Goal: Task Accomplishment & Management: Complete application form

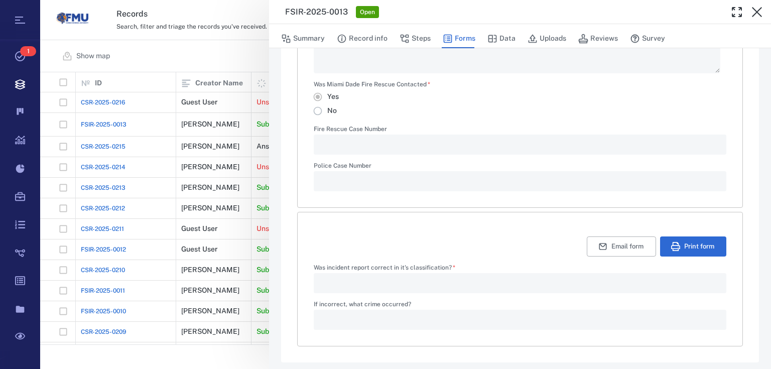
scroll to position [577, 0]
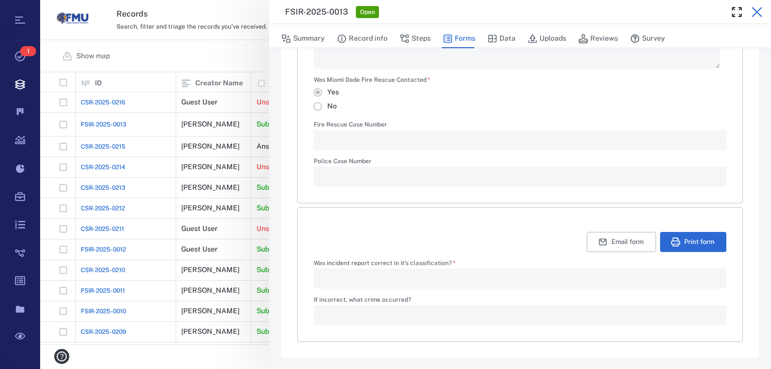
click at [761, 14] on icon "button" at bounding box center [757, 12] width 12 height 12
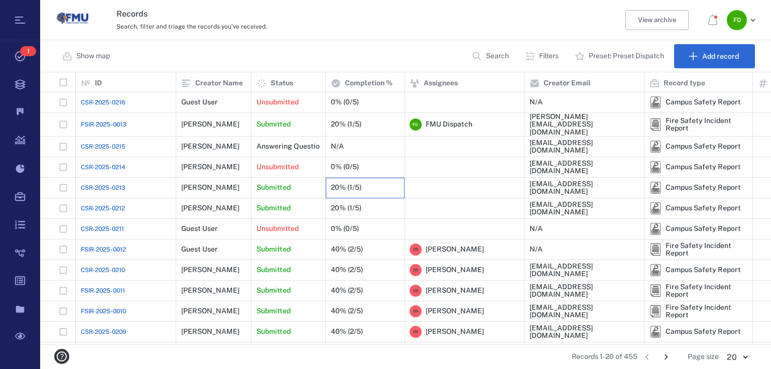
click at [370, 186] on div "20% (1/5)" at bounding box center [365, 188] width 68 height 20
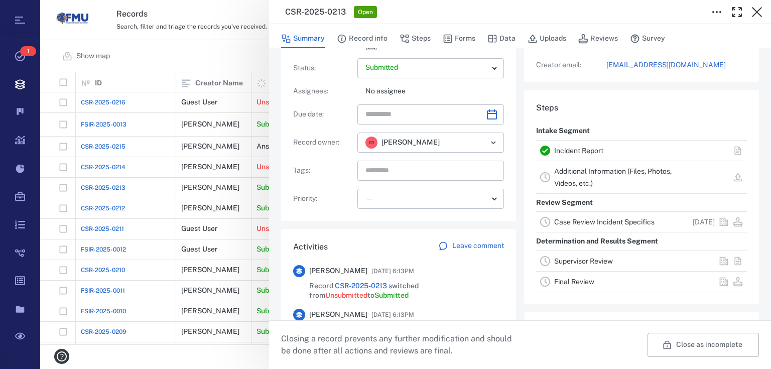
scroll to position [68, 0]
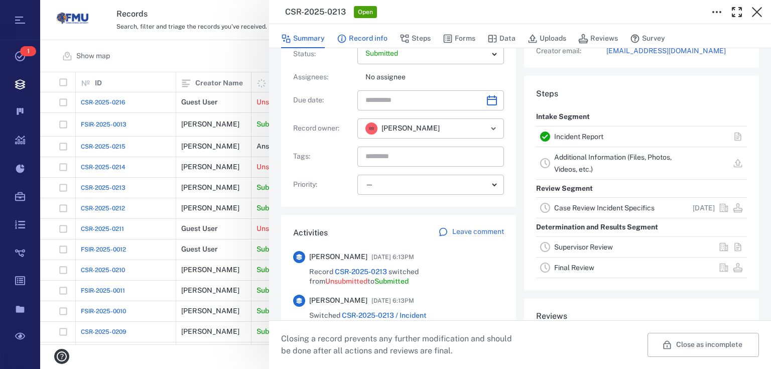
click at [360, 39] on button "Record info" at bounding box center [362, 38] width 51 height 19
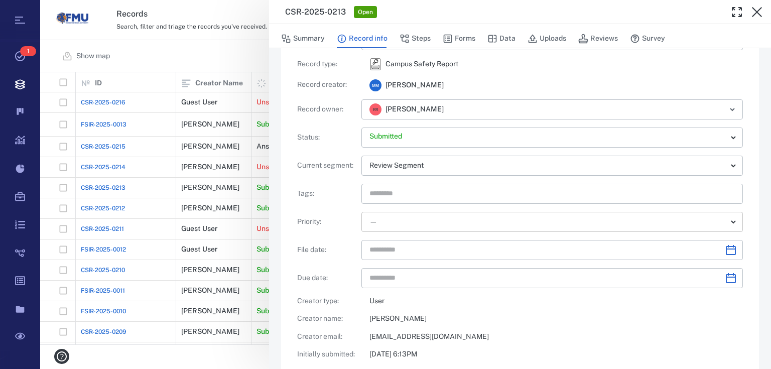
click at [724, 221] on body "Tasks 1 Records Boards Dashboard Reports Record types Guide steps Rules Form bu…" at bounding box center [385, 184] width 771 height 369
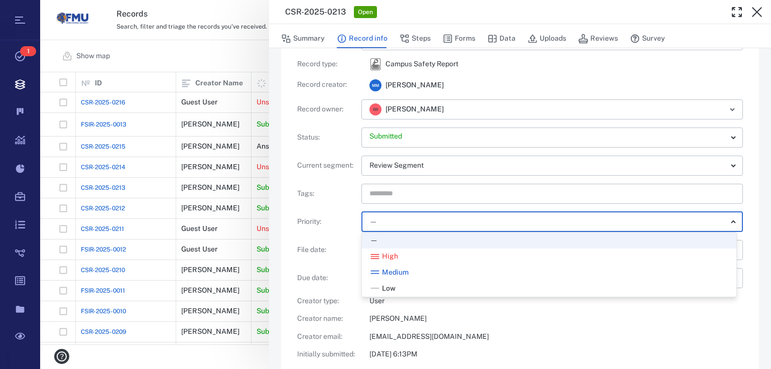
click at [724, 221] on div at bounding box center [385, 184] width 771 height 369
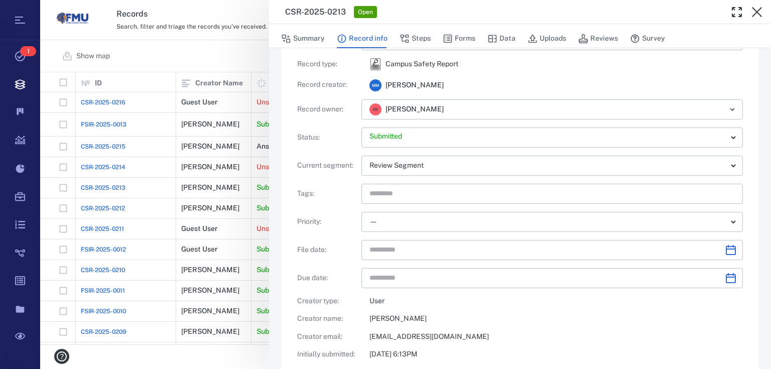
click at [244, 61] on div "CSR-2025-0213 Open Summary Record info Steps Forms Data Uploads Reviews Survey …" at bounding box center [405, 184] width 731 height 369
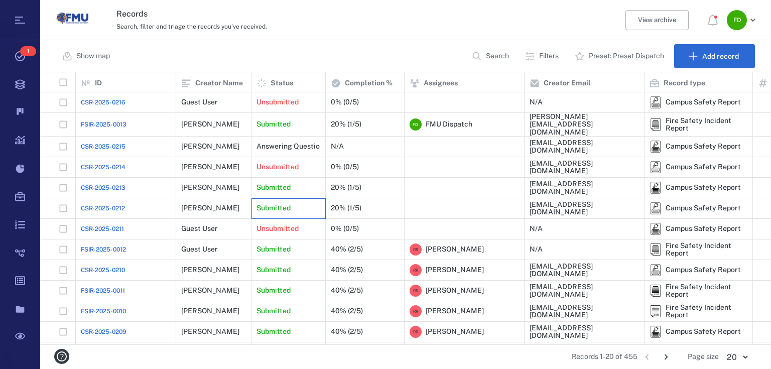
click at [287, 205] on p "Submitted" at bounding box center [274, 208] width 34 height 10
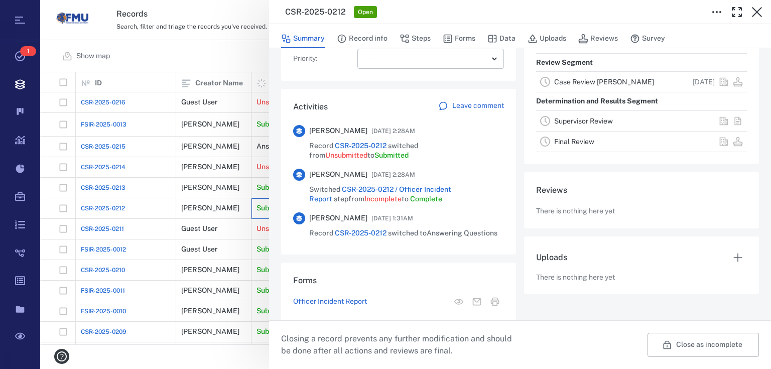
scroll to position [229, 0]
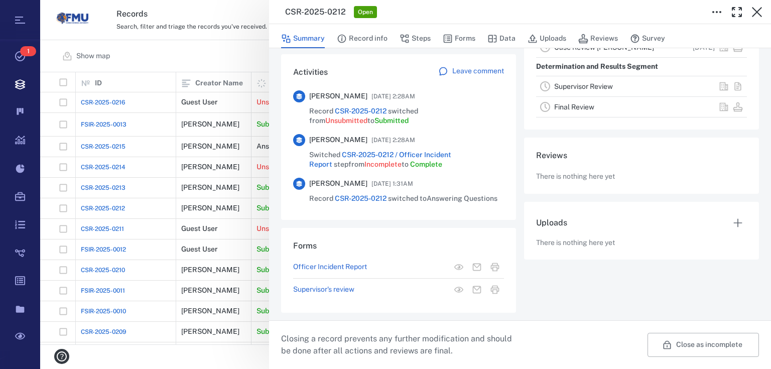
click at [576, 104] on link "Final Review" at bounding box center [574, 107] width 40 height 8
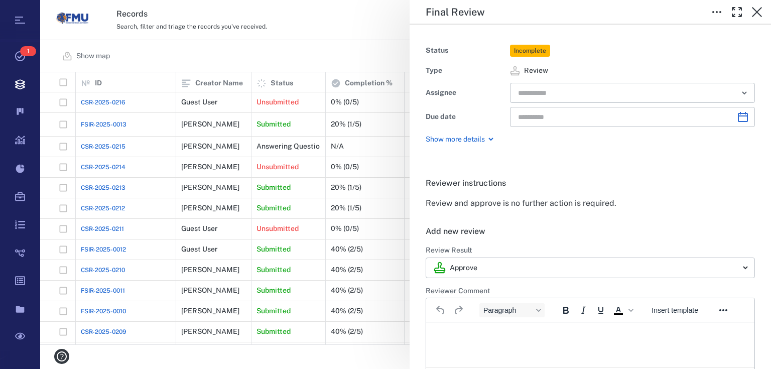
click at [370, 42] on div "Final Review Status Incomplete Type Review Assignee ​ Due date ​ Show more deta…" at bounding box center [405, 184] width 731 height 369
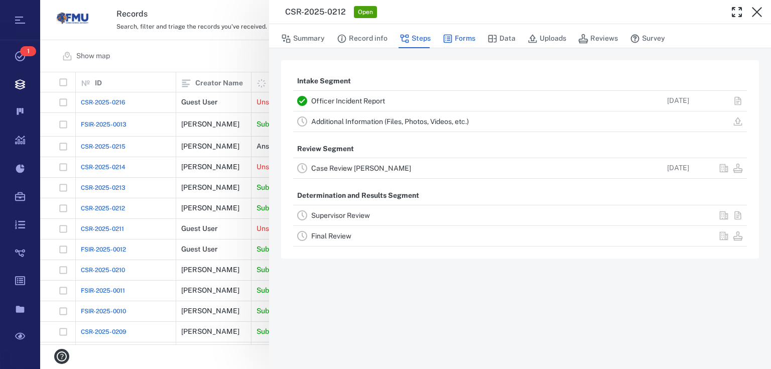
click at [449, 40] on icon "button" at bounding box center [448, 39] width 9 height 9
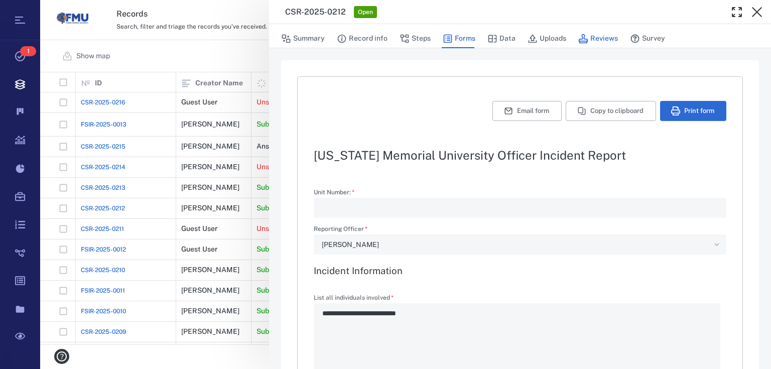
click at [581, 38] on icon "button" at bounding box center [584, 39] width 10 height 10
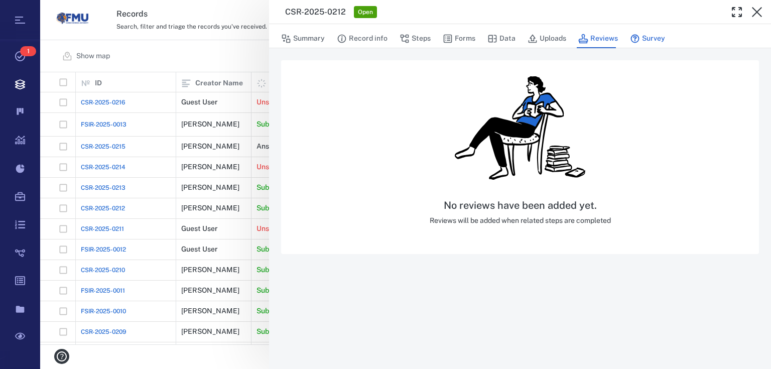
click at [636, 39] on icon "button" at bounding box center [635, 39] width 10 height 10
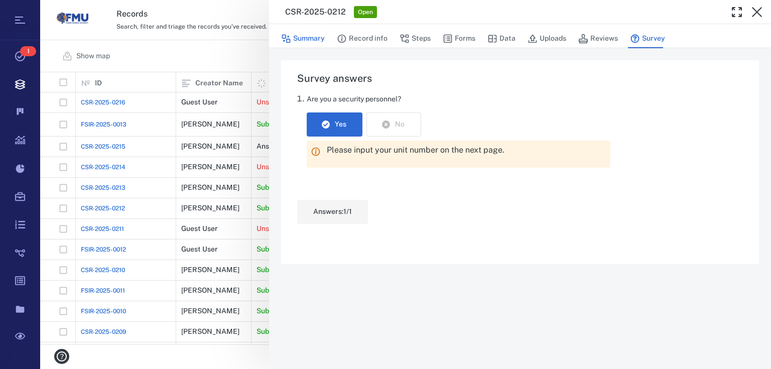
click at [303, 40] on button "Summary" at bounding box center [303, 38] width 44 height 19
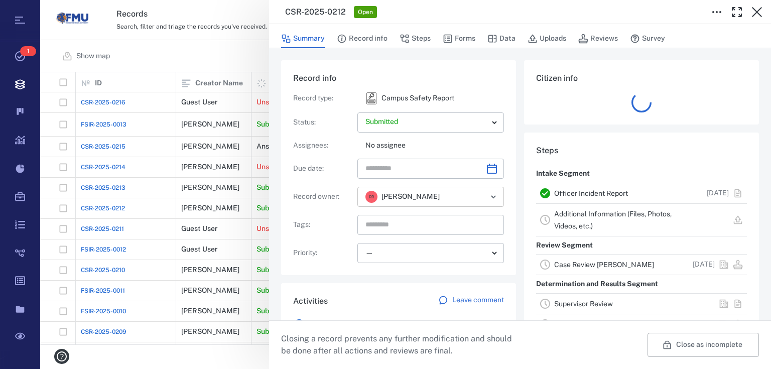
click at [492, 193] on icon "Open" at bounding box center [494, 197] width 12 height 12
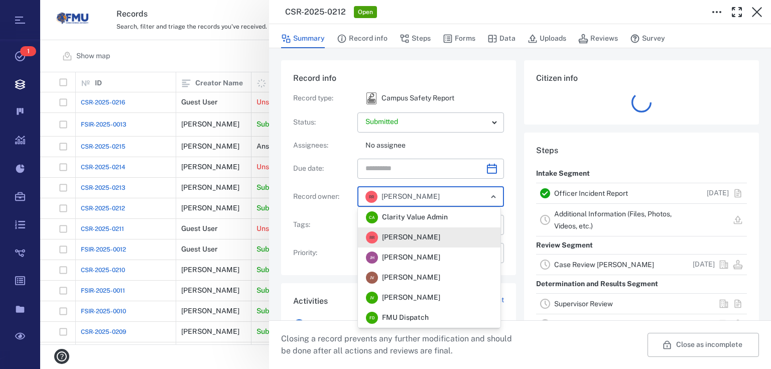
click at [541, 119] on div "Citizen info" at bounding box center [641, 92] width 235 height 64
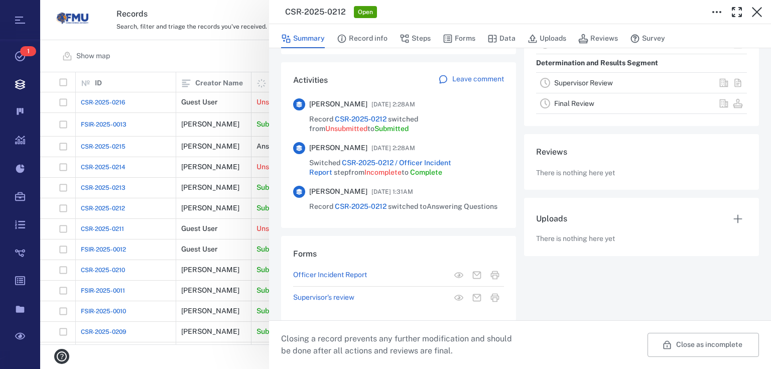
scroll to position [229, 0]
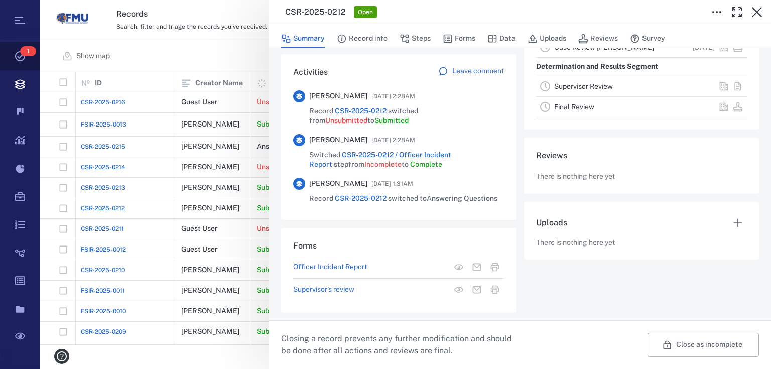
click at [22, 53] on span "1" at bounding box center [28, 51] width 16 height 10
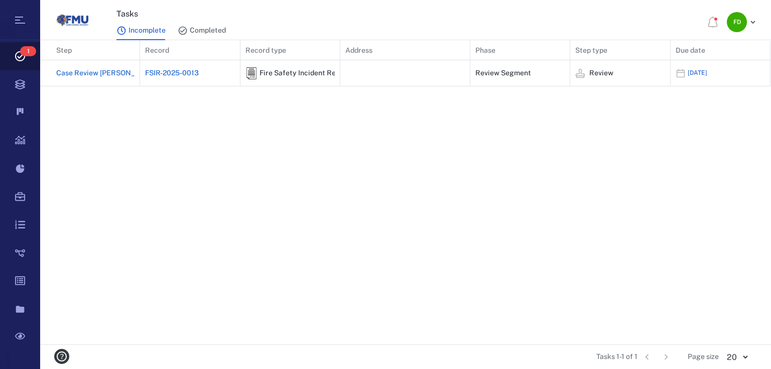
scroll to position [298, 725]
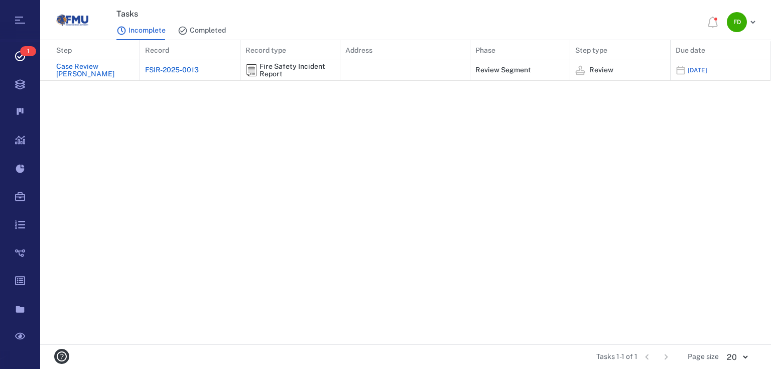
click at [107, 70] on div "Case Review [PERSON_NAME]" at bounding box center [95, 71] width 78 height 16
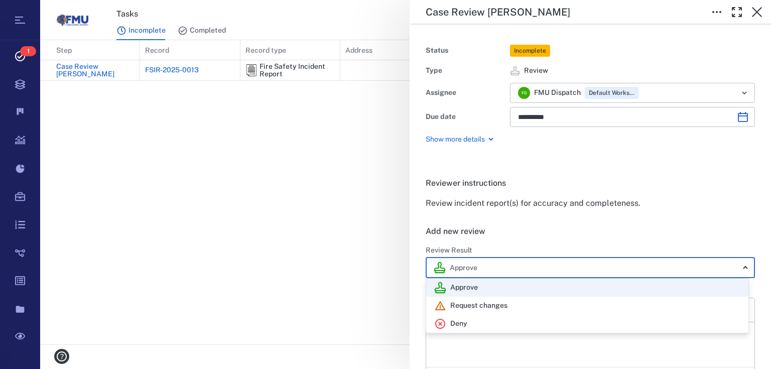
click at [706, 266] on body "**********" at bounding box center [385, 184] width 771 height 369
click at [683, 207] on div at bounding box center [385, 184] width 771 height 369
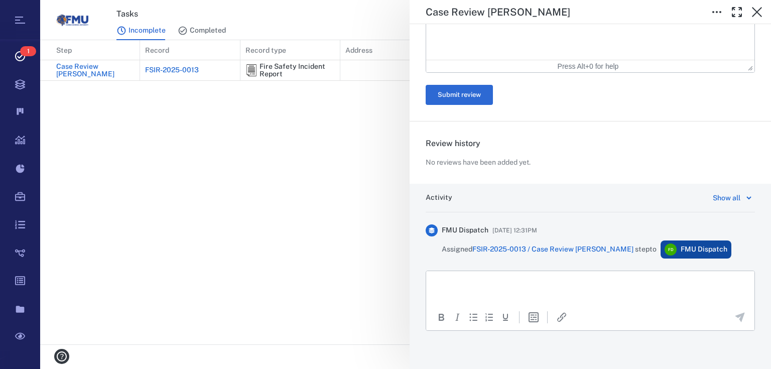
scroll to position [309, 0]
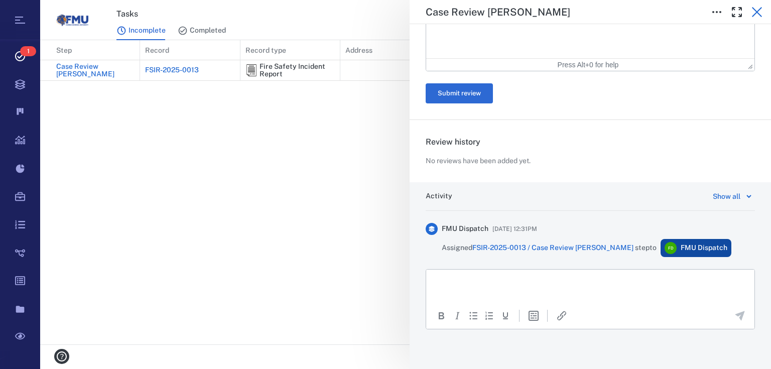
click at [756, 8] on icon "button" at bounding box center [757, 12] width 12 height 12
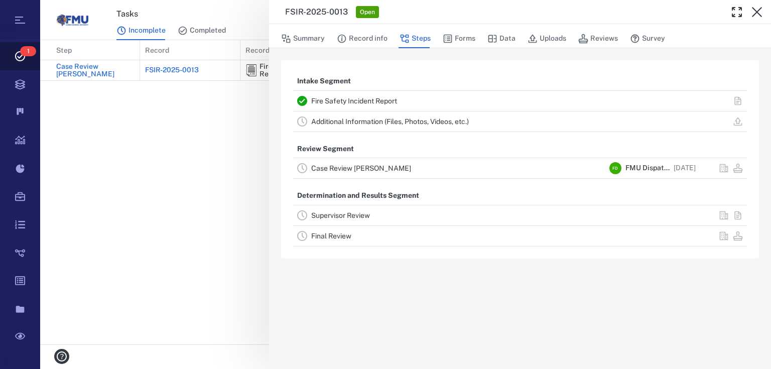
click at [22, 50] on span "1" at bounding box center [28, 51] width 16 height 10
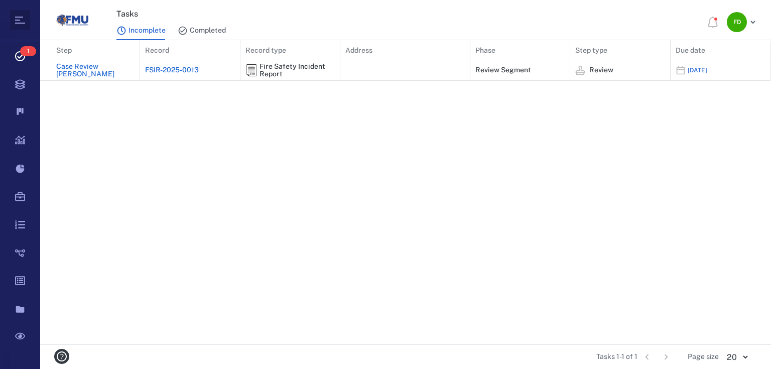
click at [19, 18] on icon at bounding box center [20, 20] width 12 height 12
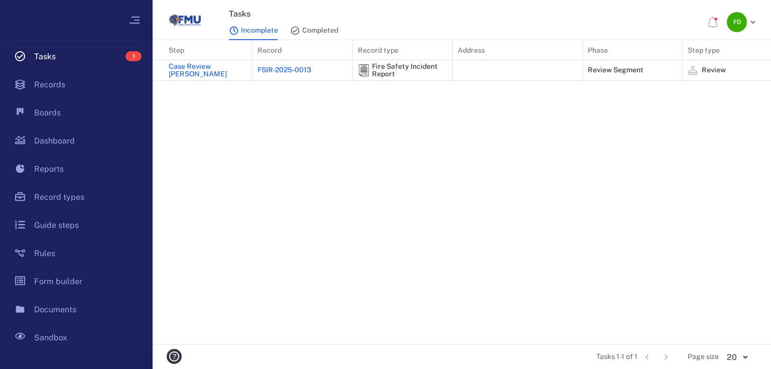
scroll to position [6, 6]
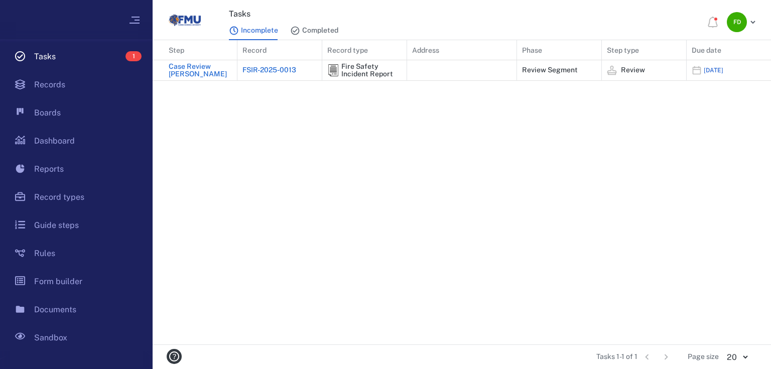
click at [19, 18] on div at bounding box center [76, 20] width 153 height 40
click at [140, 17] on icon at bounding box center [135, 20] width 12 height 12
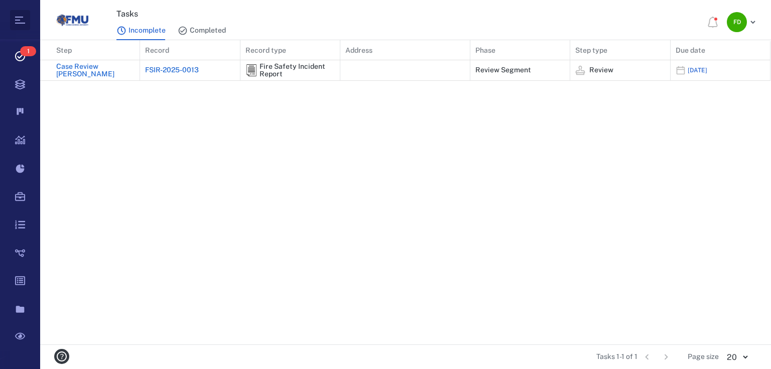
scroll to position [298, 725]
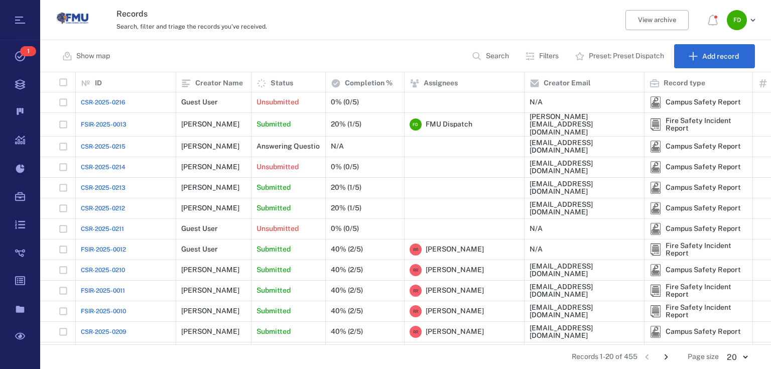
scroll to position [266, 725]
click at [691, 185] on div "Campus Safety Report" at bounding box center [703, 188] width 75 height 8
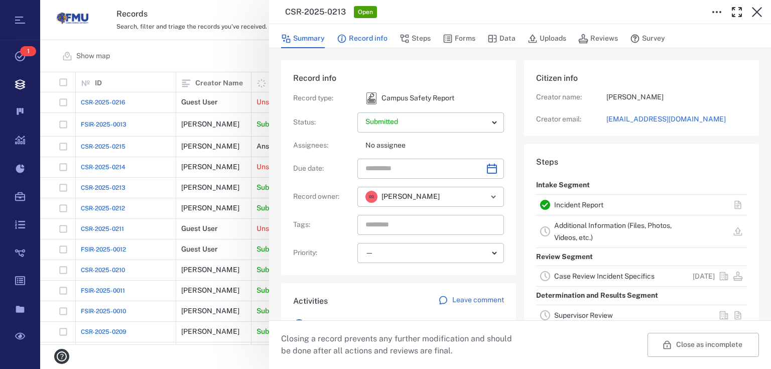
click at [359, 37] on button "Record info" at bounding box center [362, 38] width 51 height 19
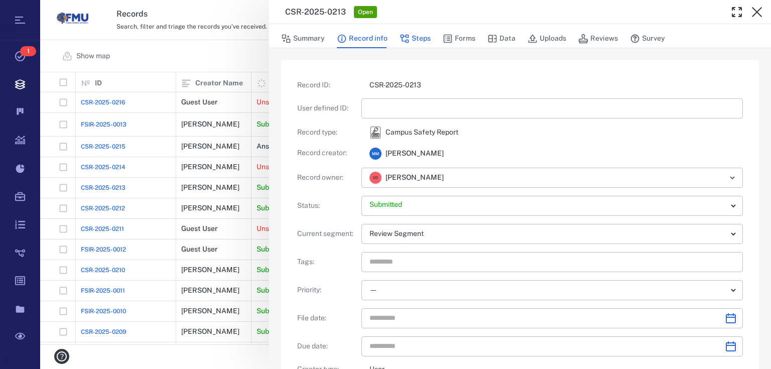
click at [412, 42] on button "Steps" at bounding box center [415, 38] width 31 height 19
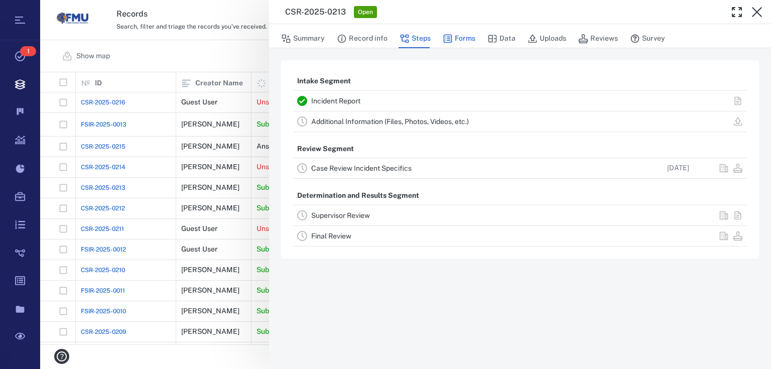
click at [448, 38] on icon "button" at bounding box center [448, 39] width 10 height 10
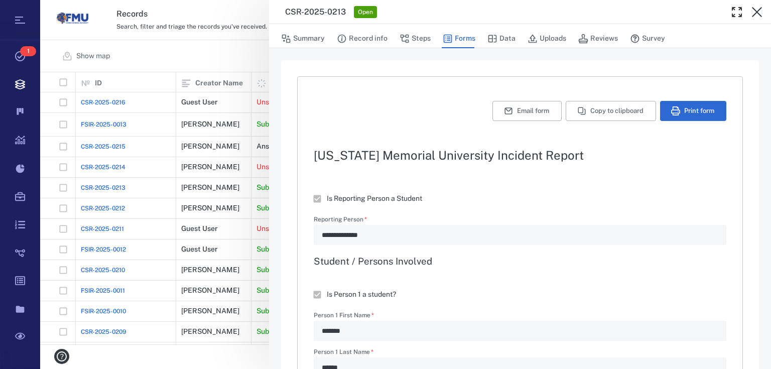
type textarea "*"
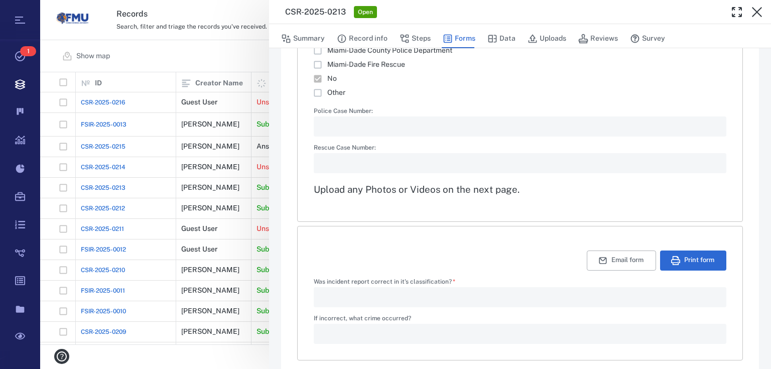
scroll to position [1740, 0]
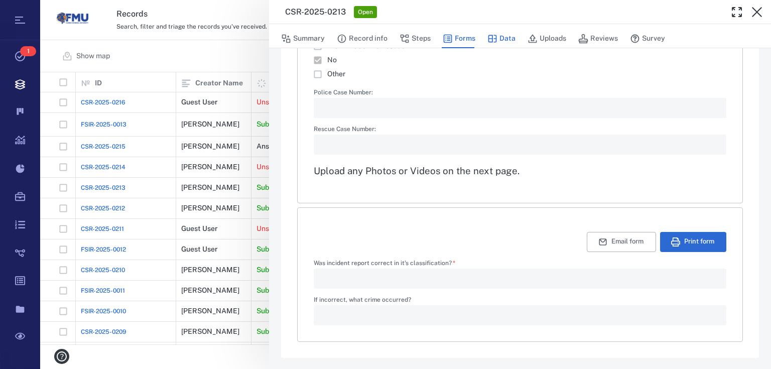
click at [507, 34] on button "Data" at bounding box center [502, 38] width 28 height 19
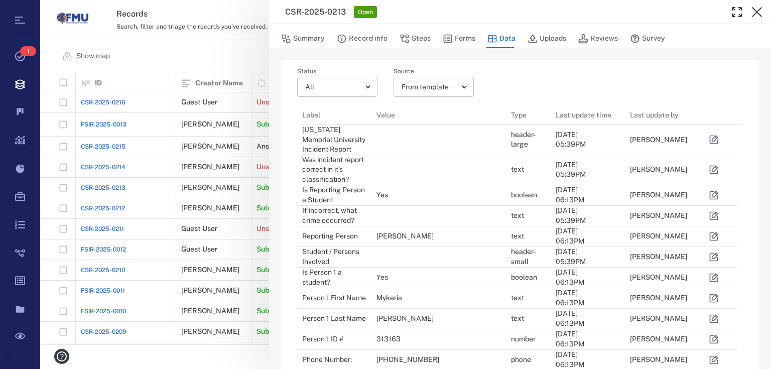
scroll to position [6, 6]
click at [599, 40] on button "Reviews" at bounding box center [599, 38] width 40 height 19
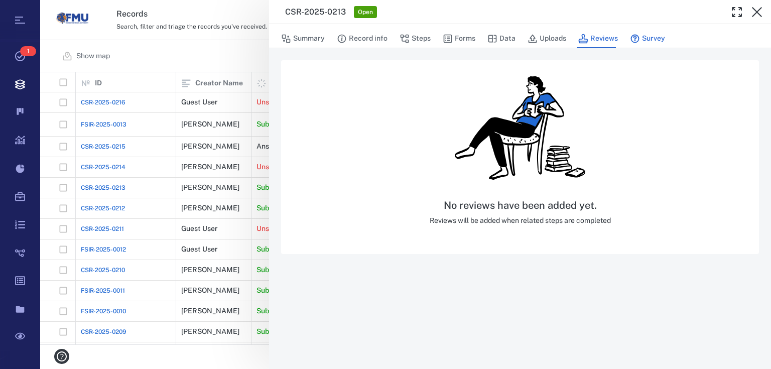
click at [637, 36] on icon "button" at bounding box center [635, 39] width 10 height 10
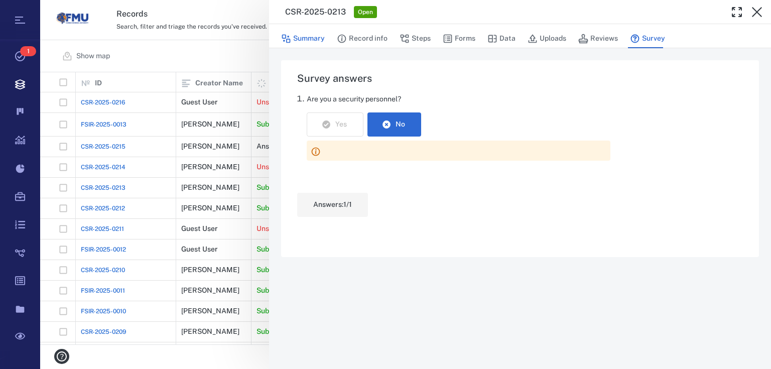
click at [305, 43] on button "Summary" at bounding box center [303, 38] width 44 height 19
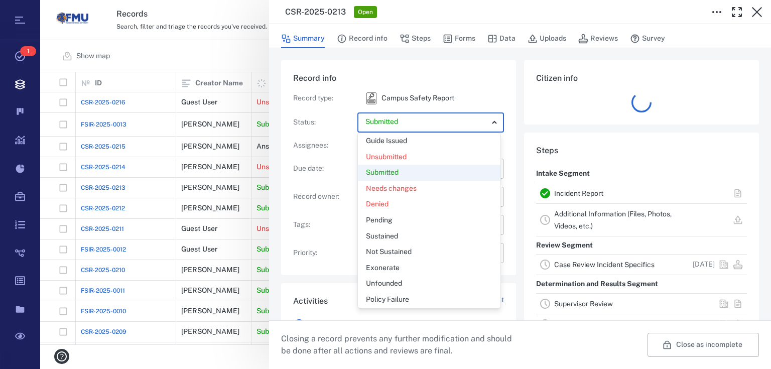
click at [446, 122] on body "Tasks 1 Records Boards Dashboard Reports Record types Guide steps Rules Form bu…" at bounding box center [385, 184] width 771 height 369
click at [446, 122] on div at bounding box center [385, 184] width 771 height 369
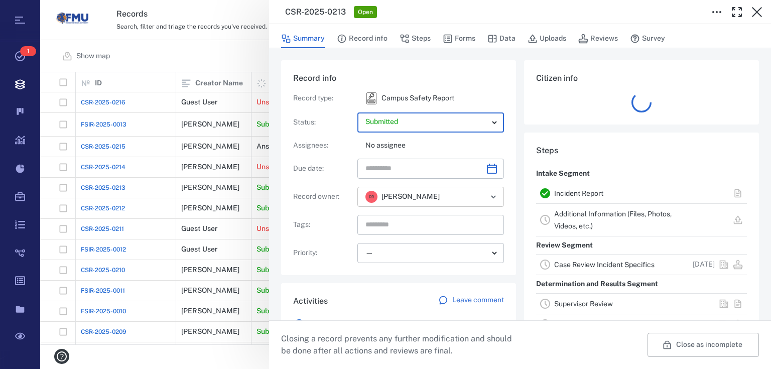
click at [492, 194] on icon "Open" at bounding box center [494, 197] width 12 height 12
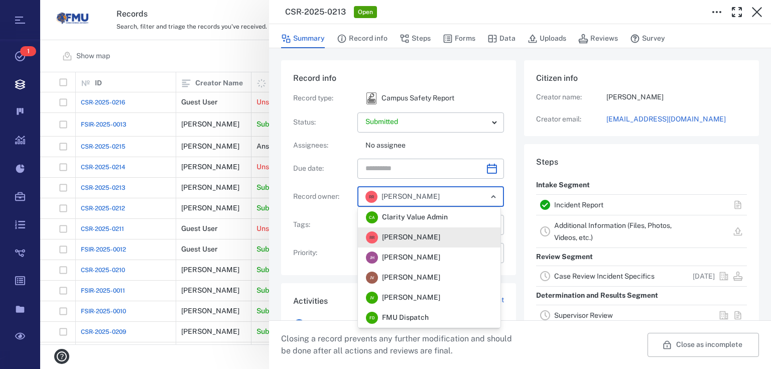
click at [492, 194] on icon "Close" at bounding box center [494, 197] width 12 height 12
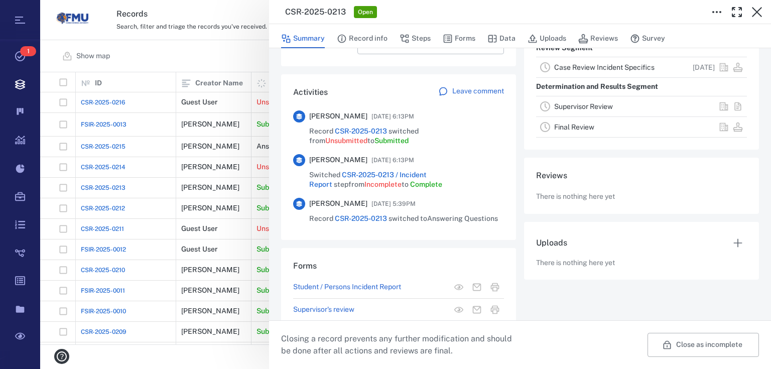
scroll to position [229, 0]
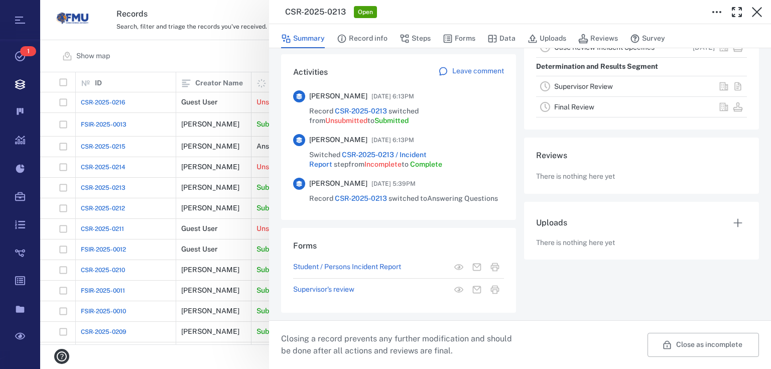
click at [183, 46] on div "CSR-2025-0213 Open Summary Record info Steps Forms Data Uploads Reviews Survey …" at bounding box center [405, 184] width 731 height 369
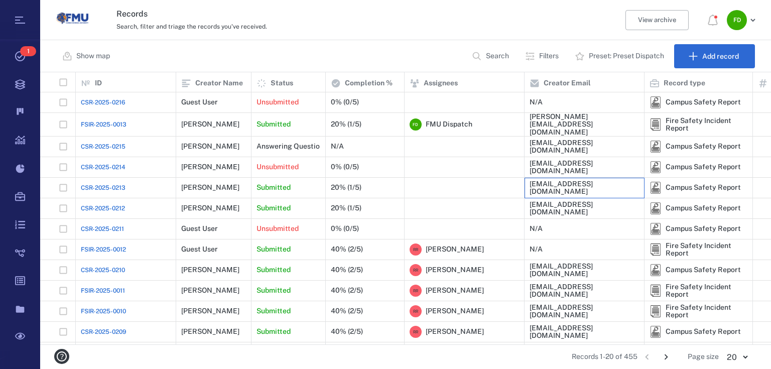
click at [559, 182] on div "[EMAIL_ADDRESS][DOMAIN_NAME]" at bounding box center [584, 188] width 109 height 16
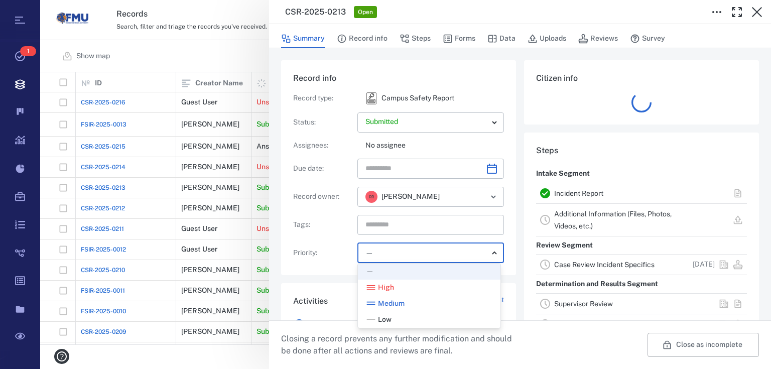
click at [493, 249] on body "Tasks 1 Records Boards Dashboard Reports Record types Guide steps Rules Form bu…" at bounding box center [385, 184] width 771 height 369
click at [493, 249] on div at bounding box center [385, 184] width 771 height 369
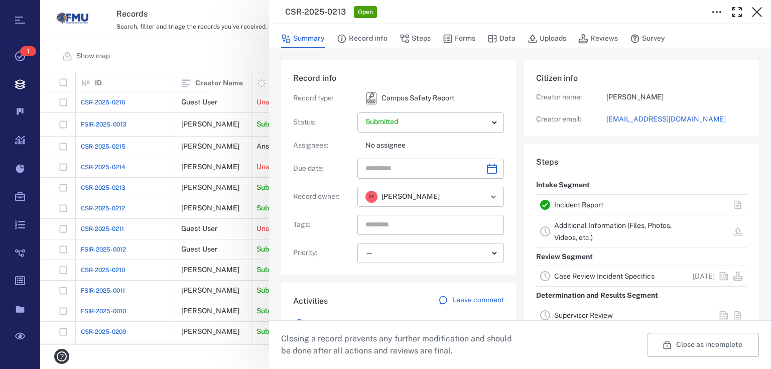
click at [209, 49] on div "CSR-2025-0213 Open Summary Record info Steps Forms Data Uploads Reviews Survey …" at bounding box center [405, 184] width 731 height 369
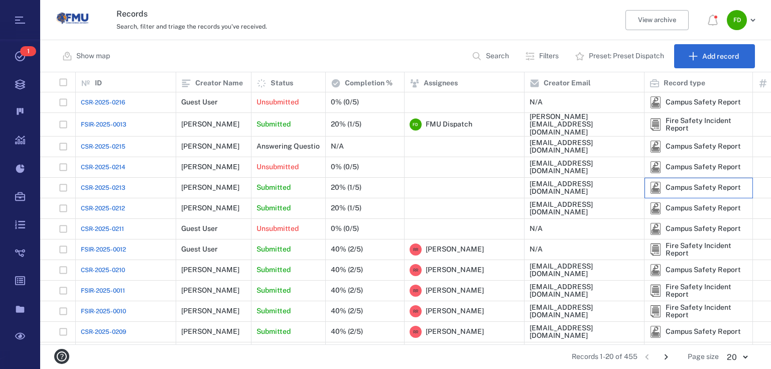
click at [671, 184] on div "Campus Safety Report" at bounding box center [703, 188] width 75 height 8
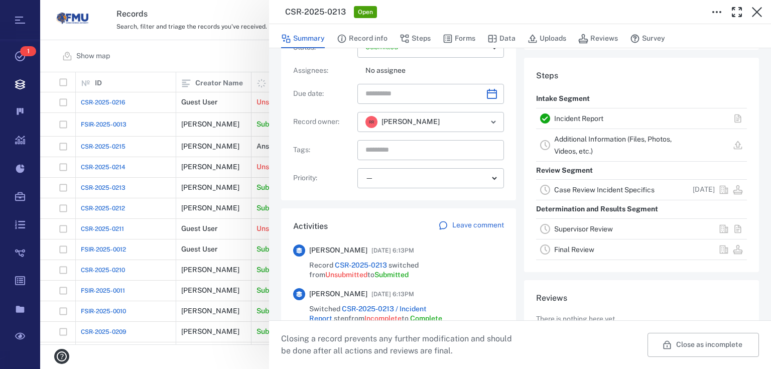
scroll to position [80, 0]
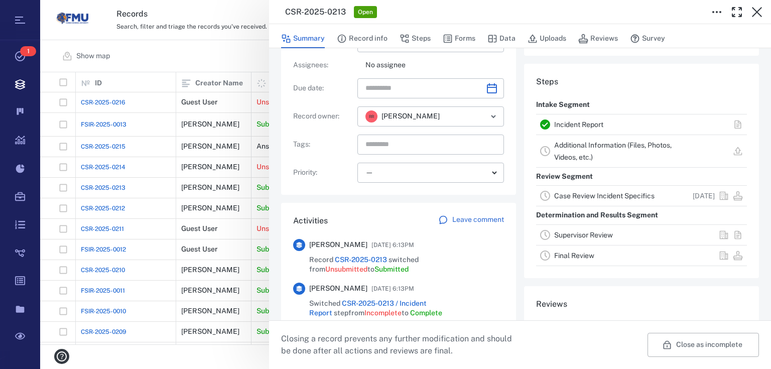
click at [563, 223] on p "Determination and Results Segment" at bounding box center [597, 215] width 122 height 18
click at [562, 235] on link "Supervisor Review" at bounding box center [583, 235] width 59 height 8
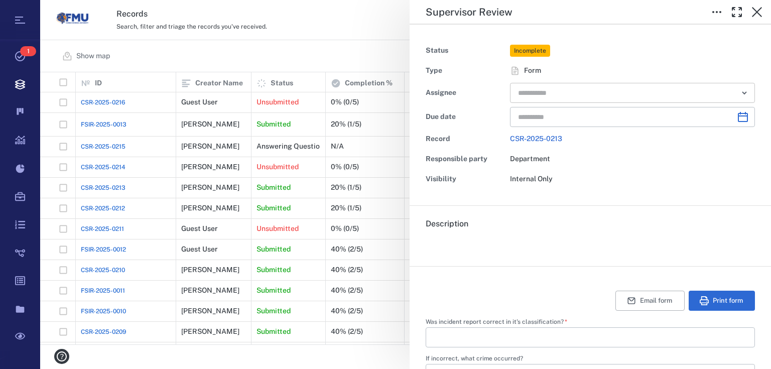
click at [739, 91] on icon "Open" at bounding box center [745, 93] width 12 height 12
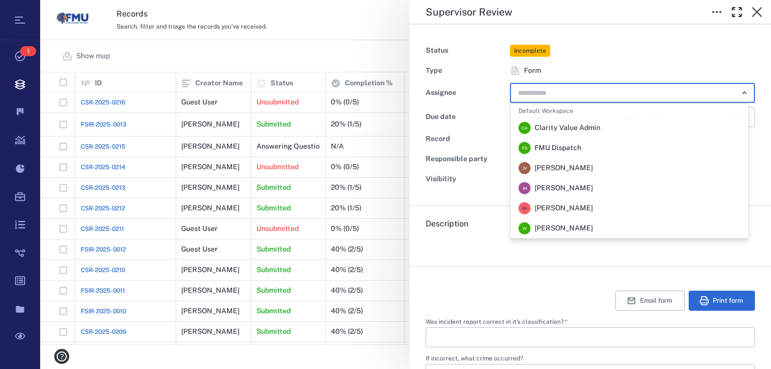
click at [574, 148] on span "FMU Dispatch" at bounding box center [558, 148] width 47 height 10
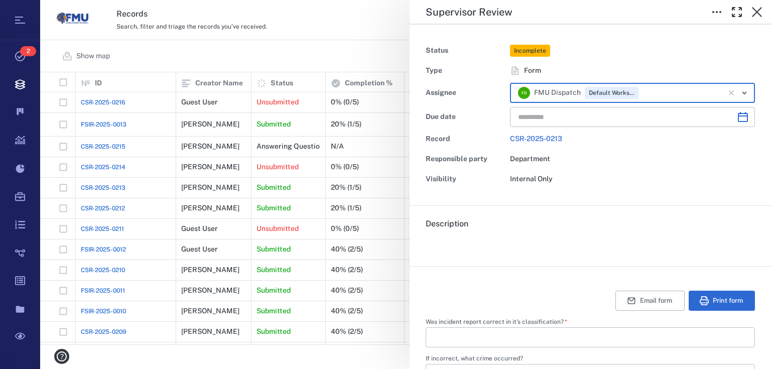
click at [729, 91] on icon "Clear" at bounding box center [731, 92] width 5 height 5
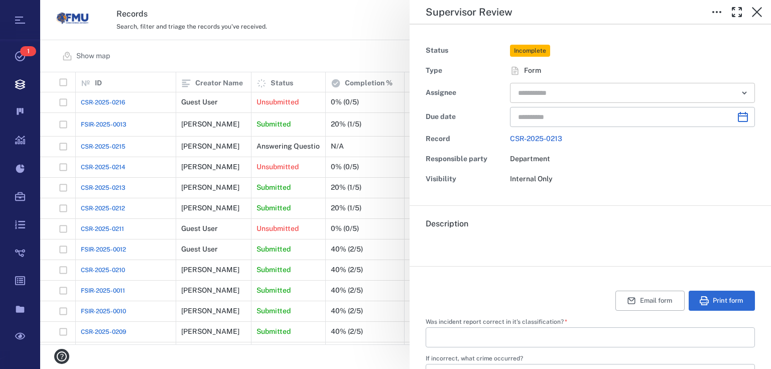
click at [308, 29] on div "Supervisor Review Status Incomplete Type Form Assignee ​ Due date ​ Record CSR-…" at bounding box center [405, 184] width 731 height 369
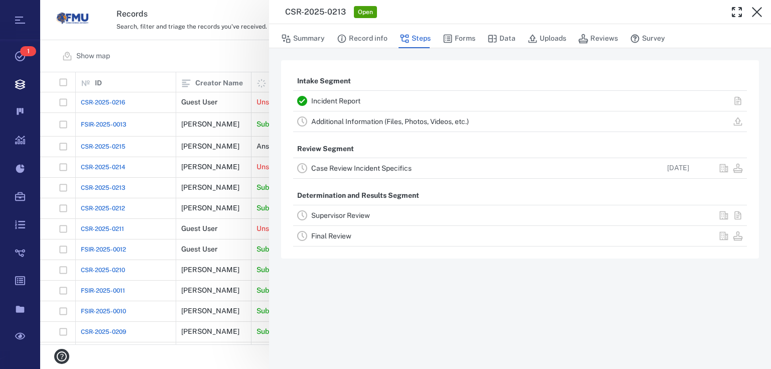
click at [155, 56] on div "CSR-2025-0213 Open Summary Record info Steps Forms Data Uploads Reviews Survey …" at bounding box center [405, 184] width 731 height 369
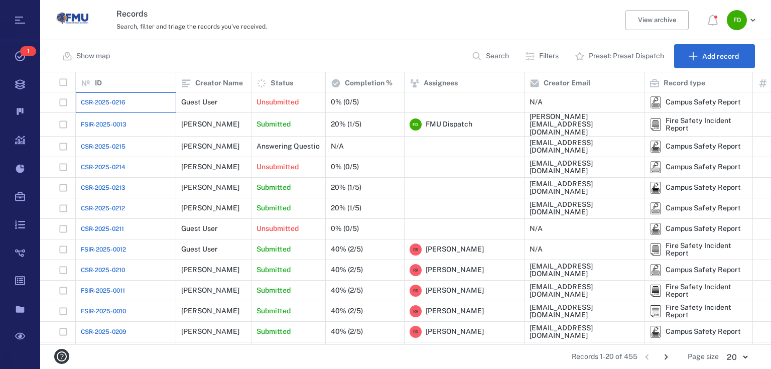
click at [130, 104] on div "CSR-2025-0216" at bounding box center [126, 102] width 90 height 20
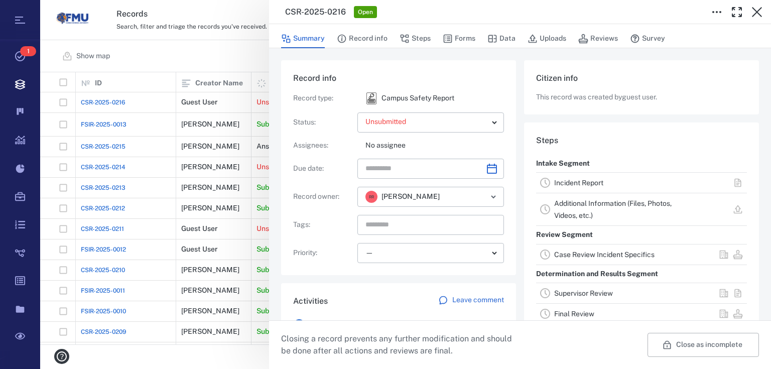
click at [583, 182] on link "Incident Report" at bounding box center [578, 183] width 49 height 8
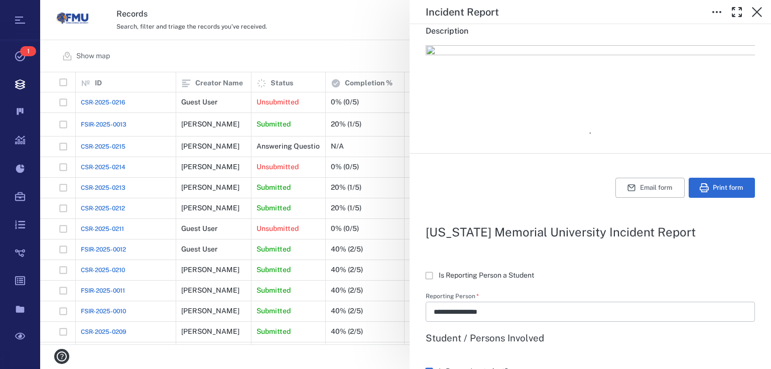
scroll to position [80, 0]
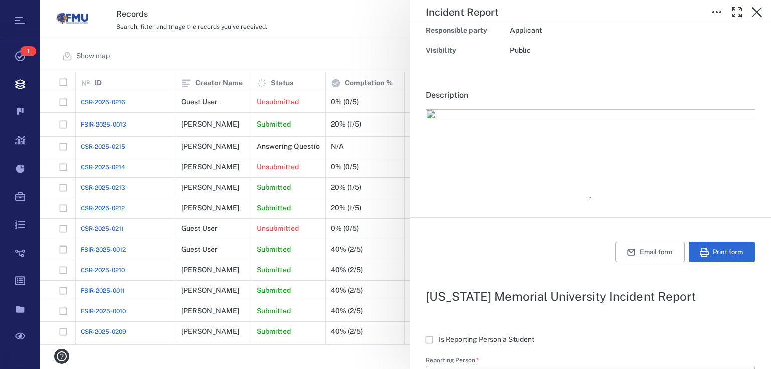
click at [369, 59] on div "**********" at bounding box center [405, 184] width 731 height 369
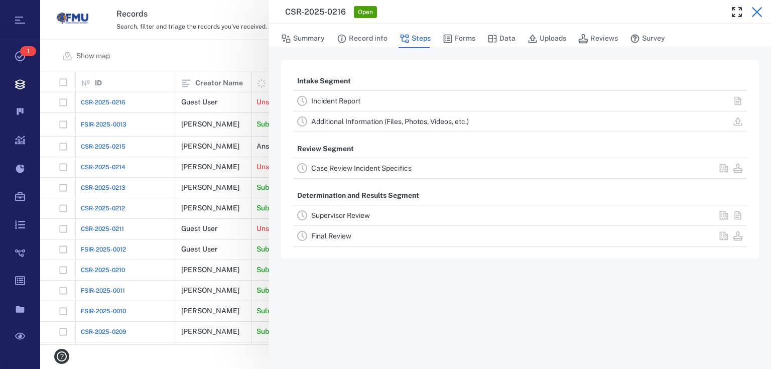
click at [759, 9] on icon "button" at bounding box center [757, 12] width 12 height 12
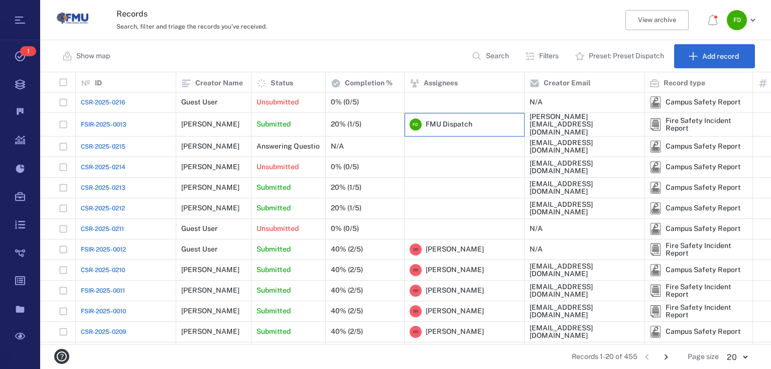
click at [422, 122] on div "FMU Dispatch" at bounding box center [447, 125] width 51 height 10
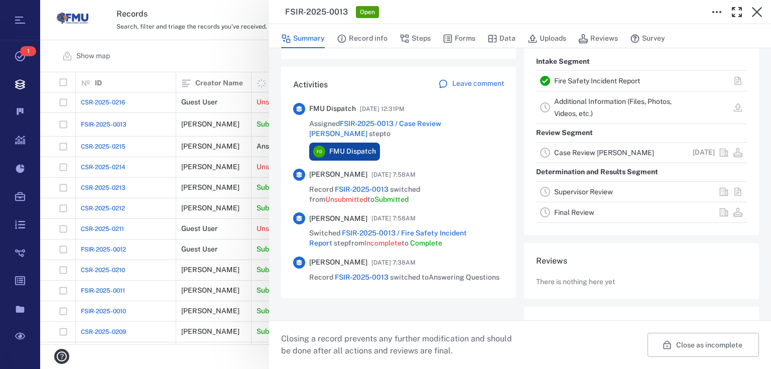
scroll to position [241, 0]
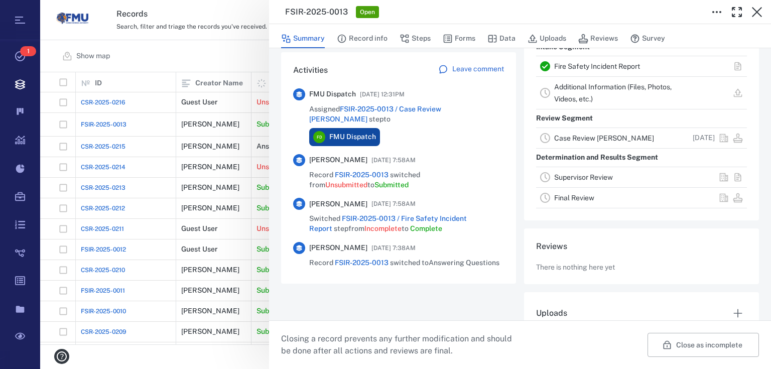
click at [587, 134] on link "Case Review [PERSON_NAME]" at bounding box center [604, 138] width 100 height 8
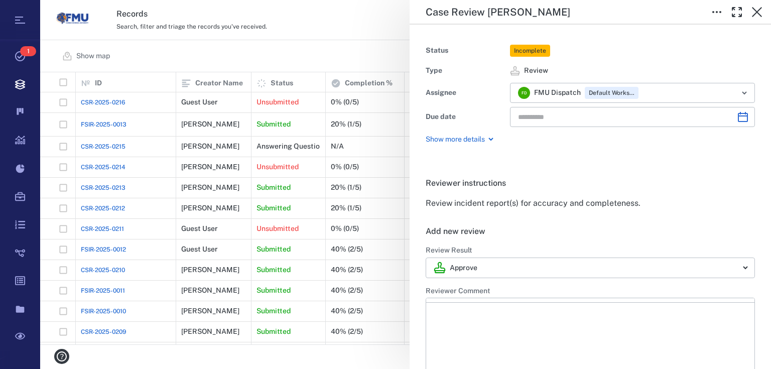
type input "**********"
click at [739, 90] on icon "Open" at bounding box center [745, 93] width 12 height 12
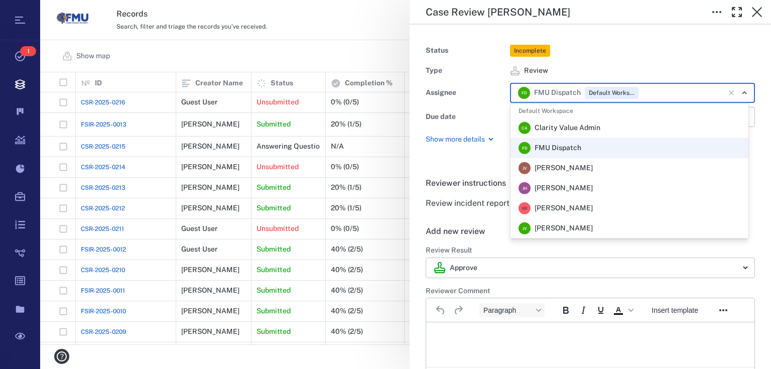
click at [728, 91] on icon "Clear" at bounding box center [732, 93] width 10 height 10
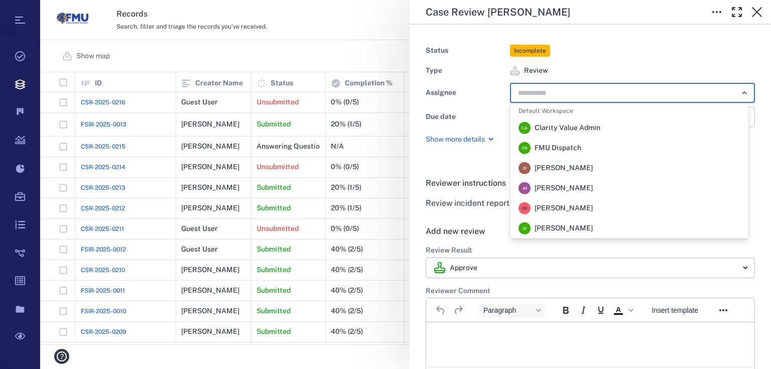
click at [366, 48] on div "**********" at bounding box center [405, 184] width 731 height 369
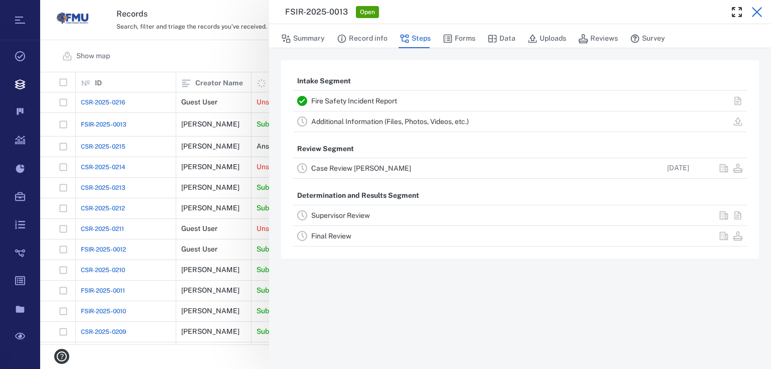
click at [762, 8] on icon "button" at bounding box center [757, 12] width 12 height 12
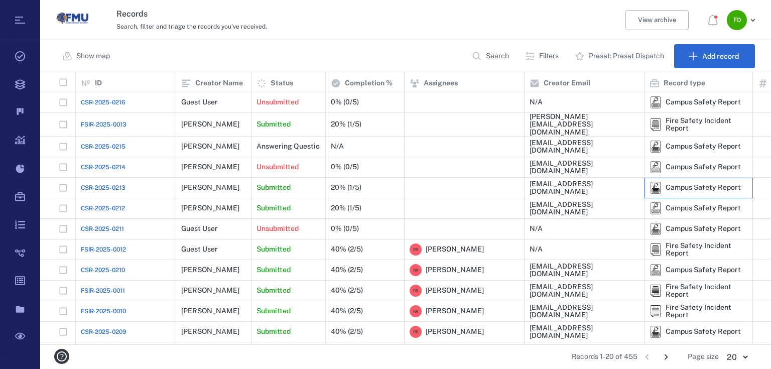
click at [673, 184] on div "Campus Safety Report" at bounding box center [703, 188] width 75 height 8
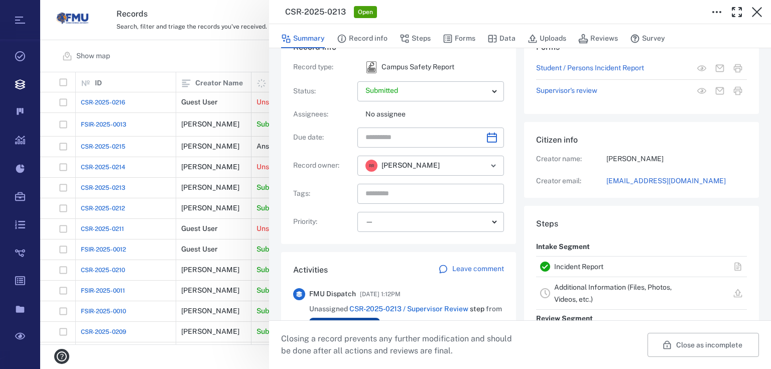
scroll to position [121, 0]
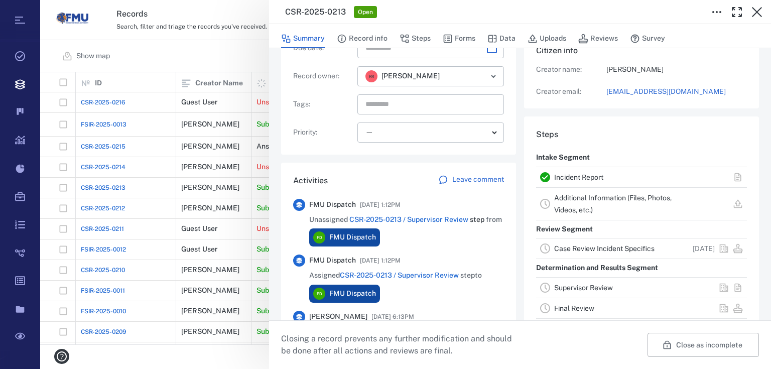
click at [623, 251] on link "Case Review Incident Specifics" at bounding box center [604, 249] width 100 height 8
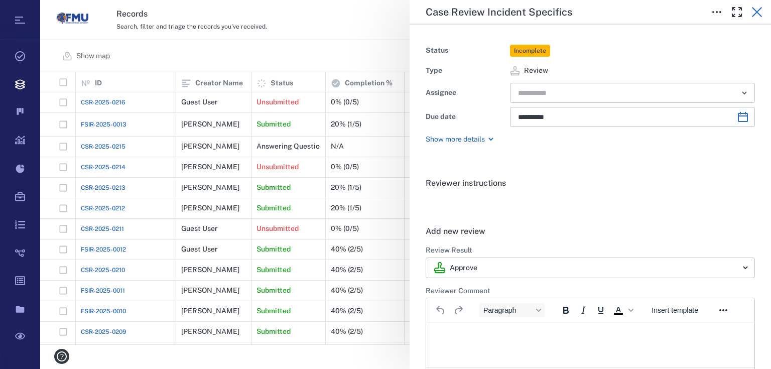
click at [754, 13] on icon "button" at bounding box center [757, 12] width 12 height 12
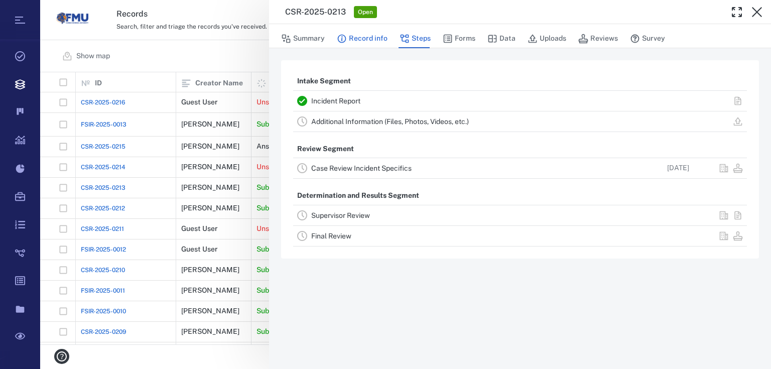
click at [363, 37] on button "Record info" at bounding box center [362, 38] width 51 height 19
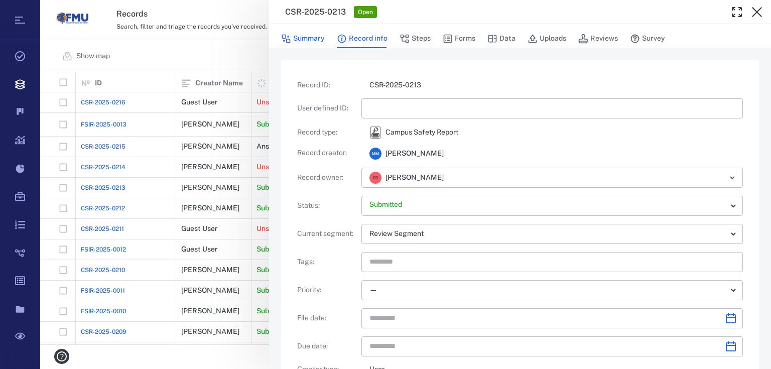
click at [319, 36] on button "Summary" at bounding box center [303, 38] width 44 height 19
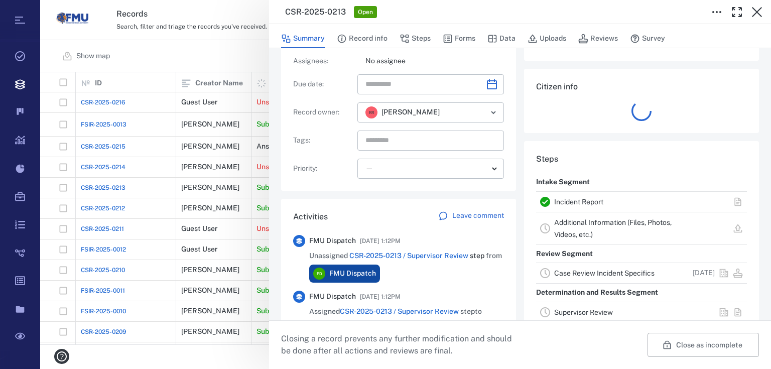
scroll to position [121, 0]
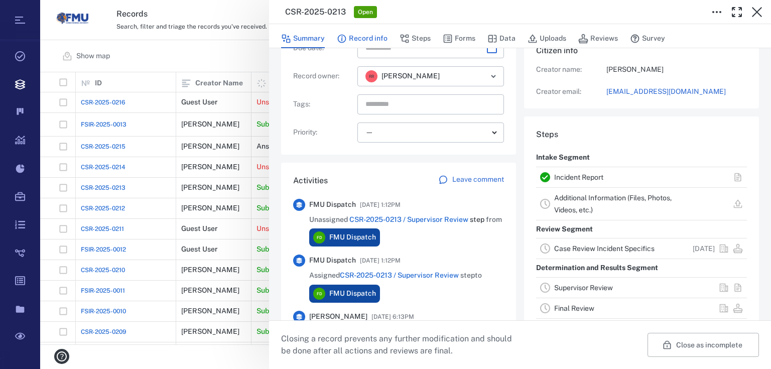
click at [356, 35] on button "Record info" at bounding box center [362, 38] width 51 height 19
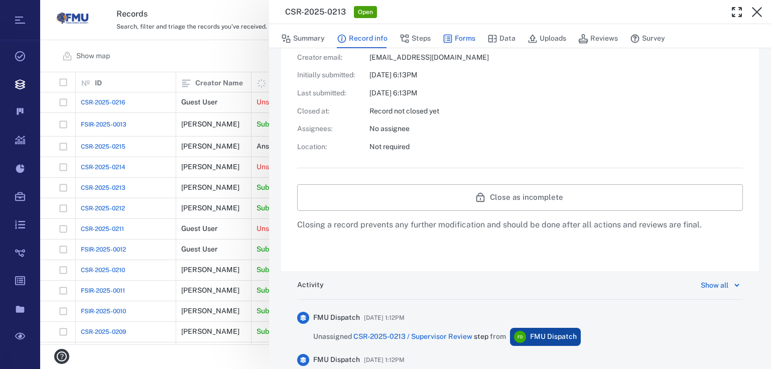
scroll to position [311, 0]
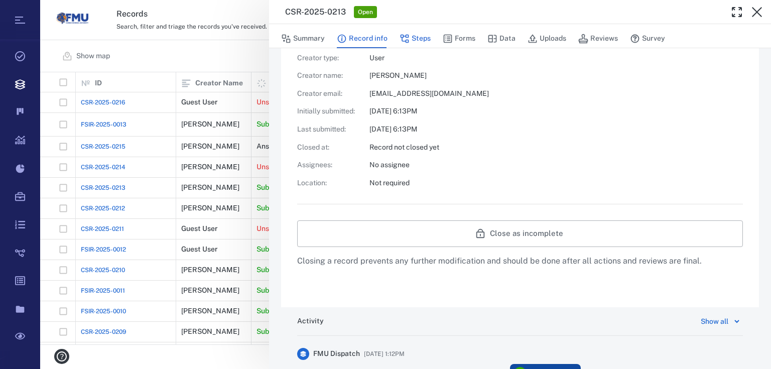
click at [413, 33] on button "Steps" at bounding box center [415, 38] width 31 height 19
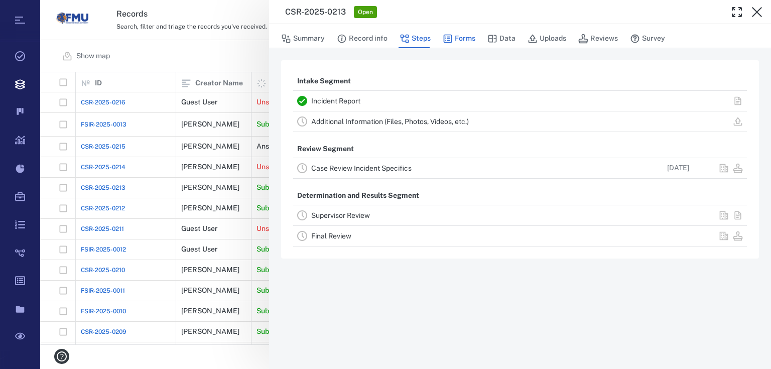
click at [456, 31] on button "Forms" at bounding box center [459, 38] width 33 height 19
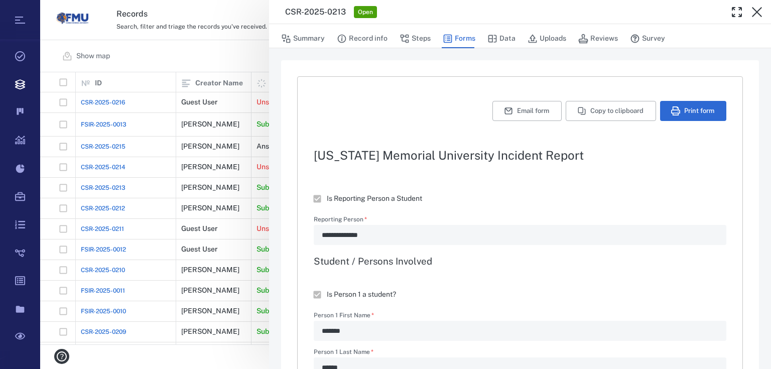
type textarea "*"
click at [310, 35] on button "Summary" at bounding box center [303, 38] width 44 height 19
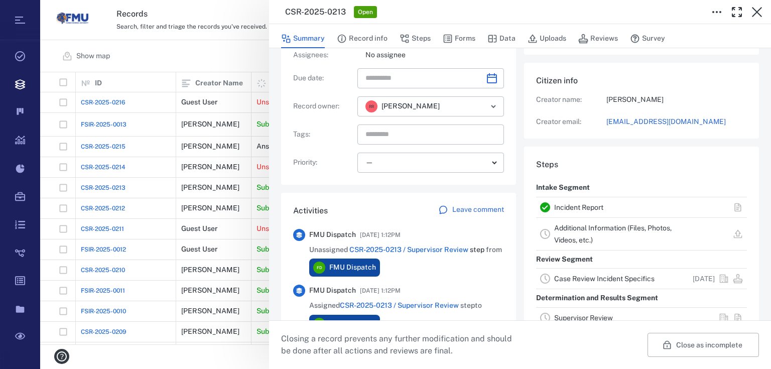
scroll to position [121, 0]
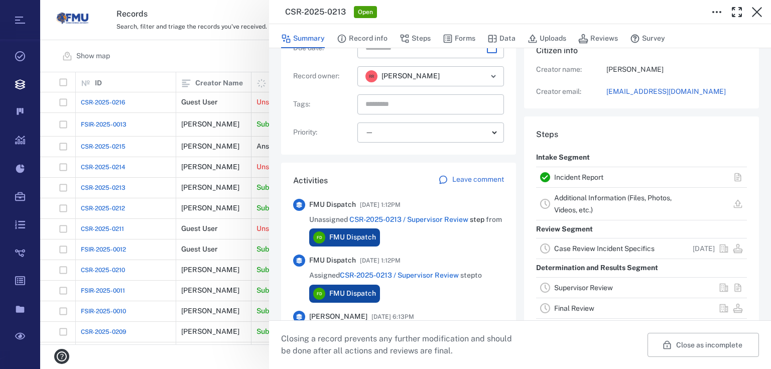
click at [635, 249] on link "Case Review Incident Specifics" at bounding box center [604, 249] width 100 height 8
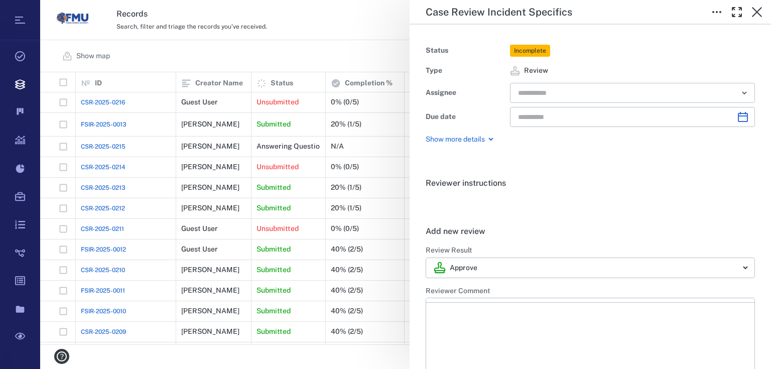
type input "**********"
click at [322, 48] on div "**********" at bounding box center [405, 184] width 731 height 369
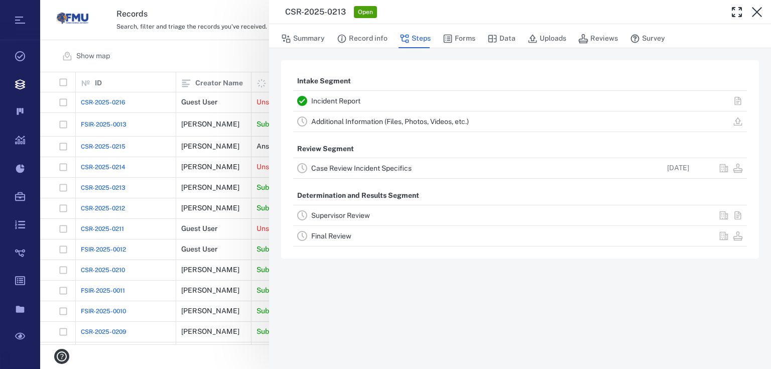
click at [350, 168] on link "Case Review Incident Specifics" at bounding box center [361, 168] width 100 height 8
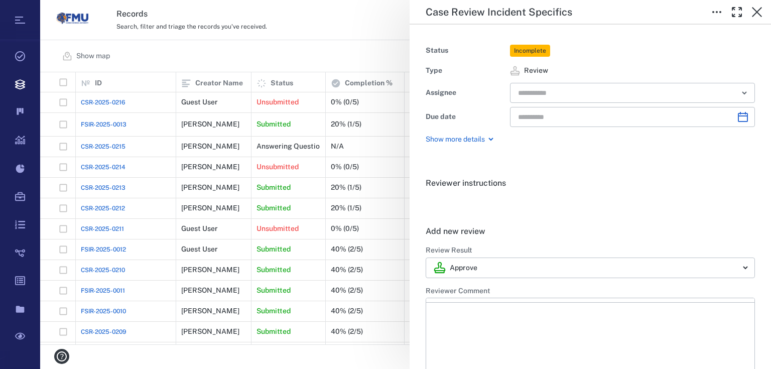
type input "**********"
click at [338, 60] on div "**********" at bounding box center [405, 184] width 731 height 369
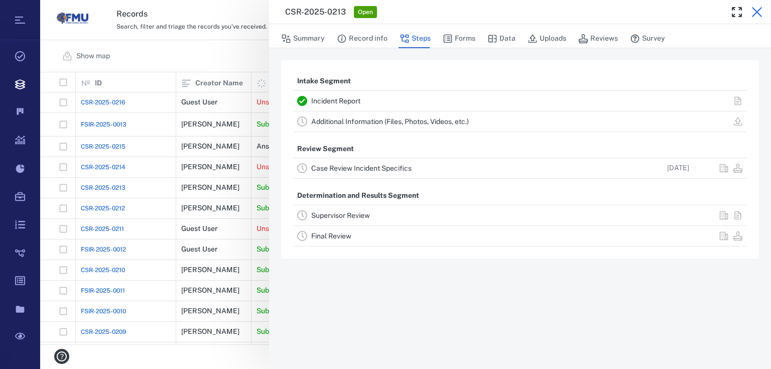
click at [756, 9] on icon "button" at bounding box center [757, 12] width 12 height 12
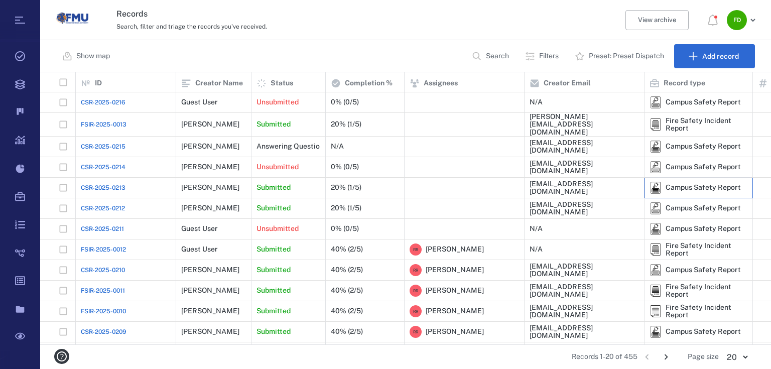
click at [712, 184] on div "Campus Safety Report" at bounding box center [703, 188] width 75 height 8
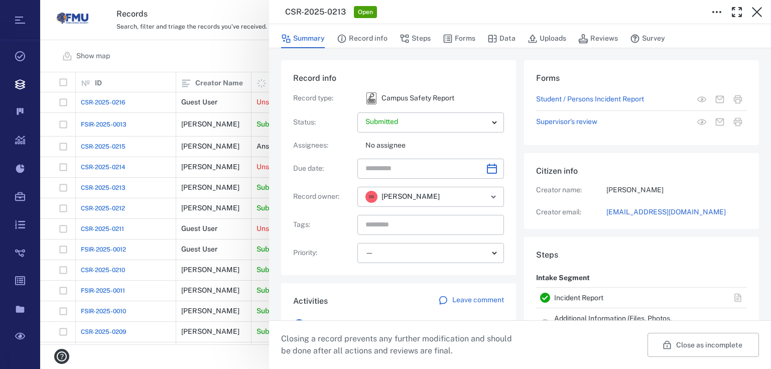
click at [171, 47] on div "CSR-2025-0213 Open Summary Record info Steps Forms Data Uploads Reviews Survey …" at bounding box center [405, 184] width 731 height 369
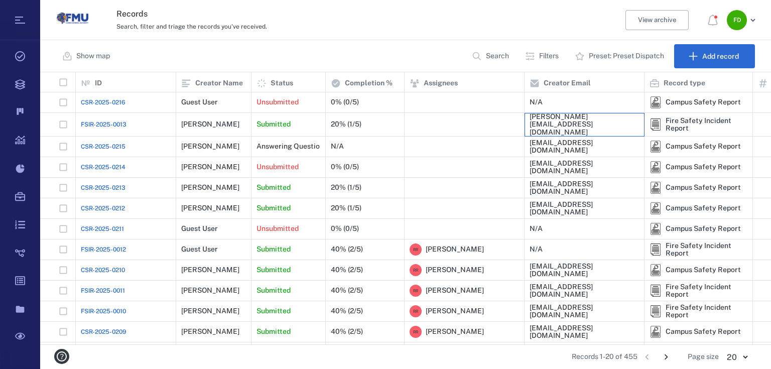
click at [547, 123] on div "[PERSON_NAME][EMAIL_ADDRESS][DOMAIN_NAME]" at bounding box center [584, 124] width 109 height 23
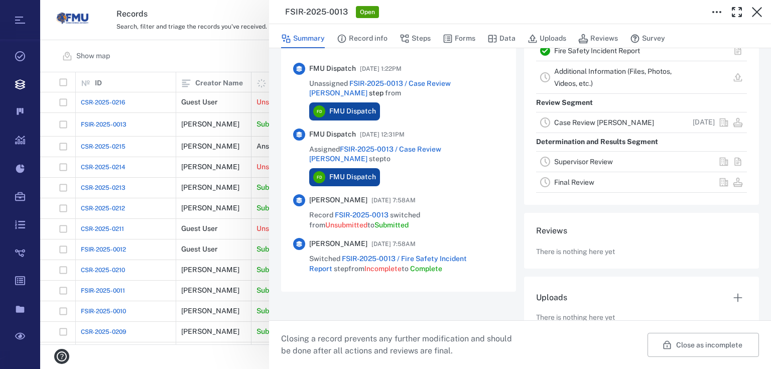
scroll to position [216, 0]
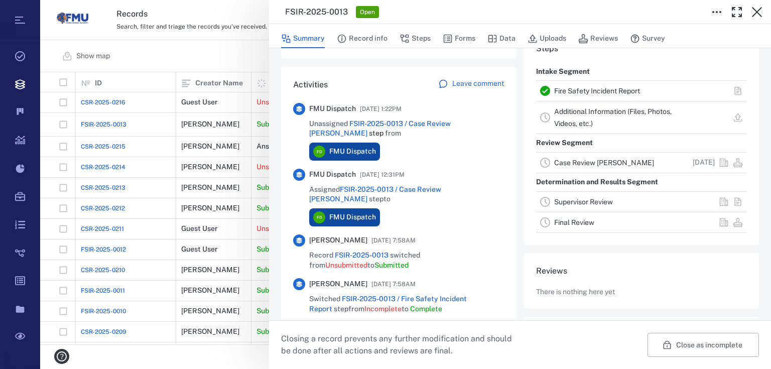
click at [601, 159] on link "Case Review [PERSON_NAME]" at bounding box center [604, 163] width 100 height 8
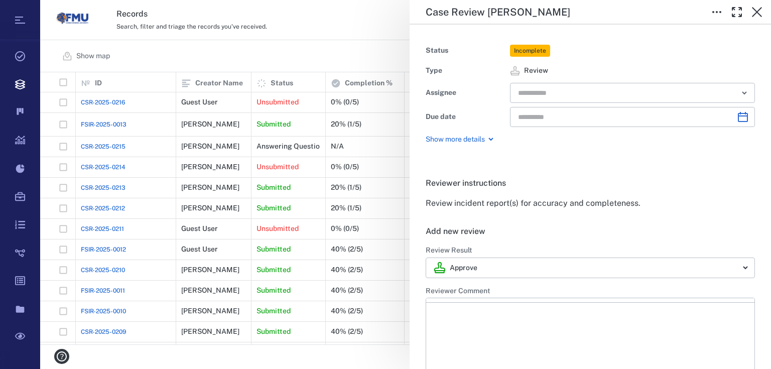
type input "**********"
click at [743, 92] on icon "Open" at bounding box center [745, 93] width 4 height 2
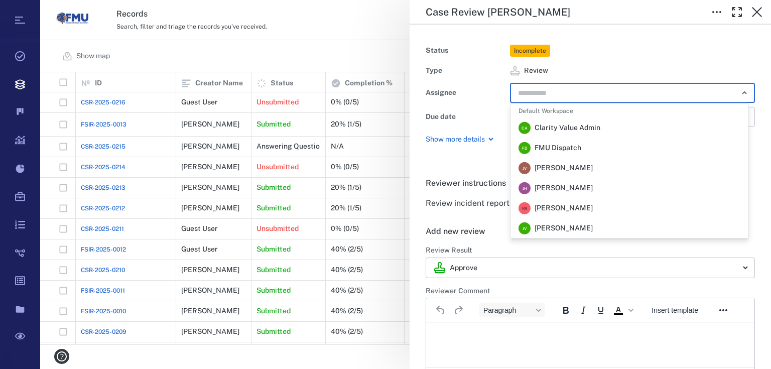
click at [552, 149] on span "FMU Dispatch" at bounding box center [558, 148] width 47 height 10
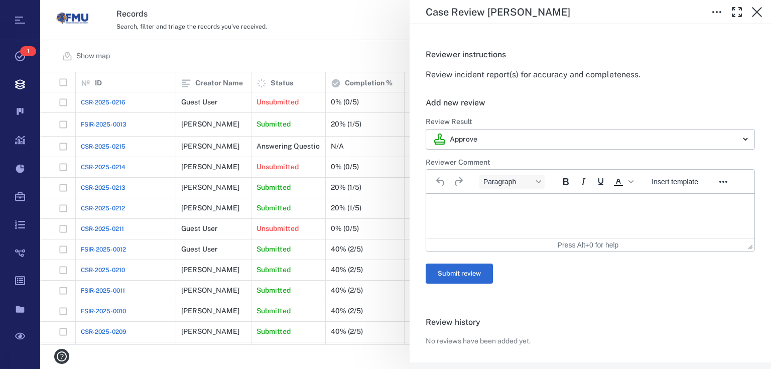
scroll to position [161, 0]
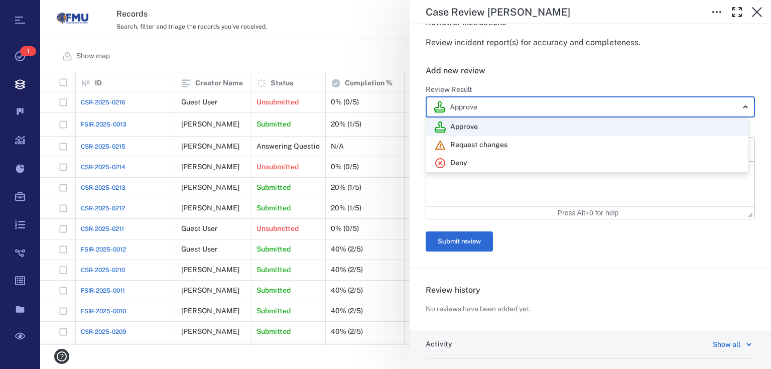
click at [739, 109] on body "Tasks 1 Records Boards Dashboard Reports Record types Guide steps Rules Form bu…" at bounding box center [385, 184] width 771 height 369
click at [703, 57] on div at bounding box center [385, 184] width 771 height 369
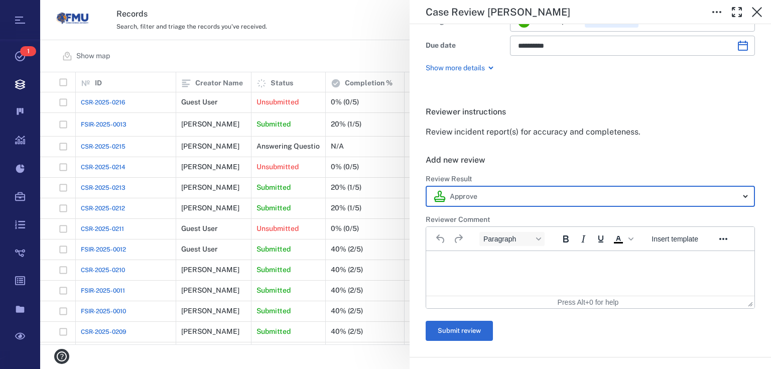
scroll to position [0, 0]
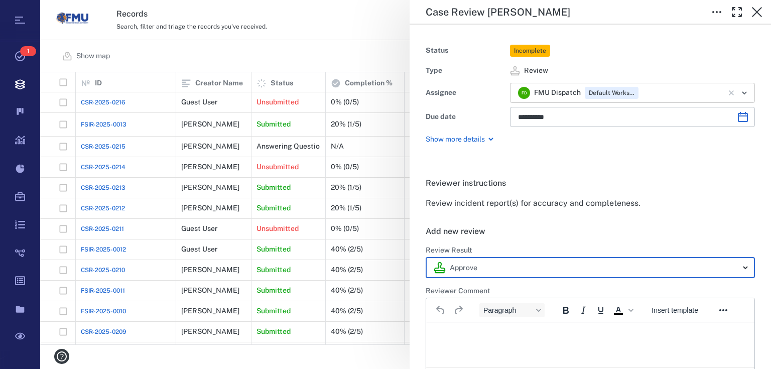
click at [727, 90] on icon "Clear" at bounding box center [732, 93] width 10 height 10
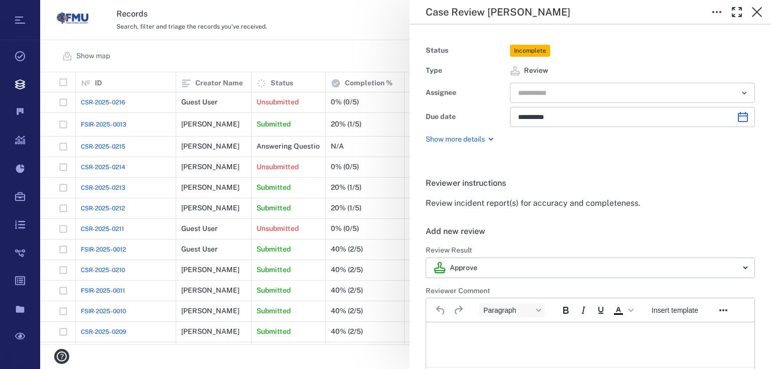
click at [106, 127] on div "**********" at bounding box center [405, 184] width 731 height 369
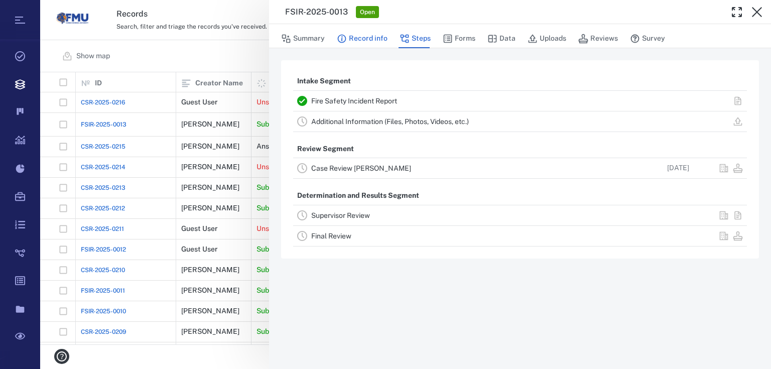
click at [361, 33] on button "Record info" at bounding box center [362, 38] width 51 height 19
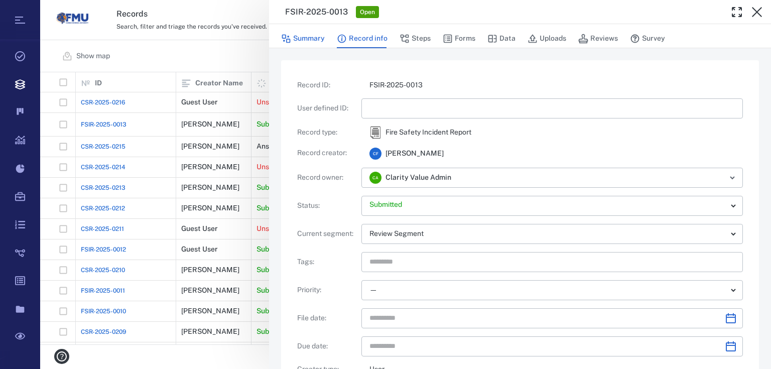
click at [313, 38] on button "Summary" at bounding box center [303, 38] width 44 height 19
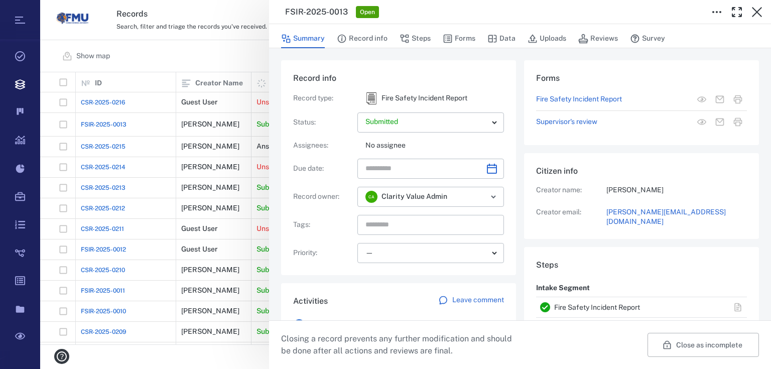
click at [558, 222] on div "Citizen info Creator name: Courtney Francis Creator email: courtney.francis63@y…" at bounding box center [641, 196] width 235 height 86
click at [760, 12] on icon "button" at bounding box center [757, 12] width 12 height 12
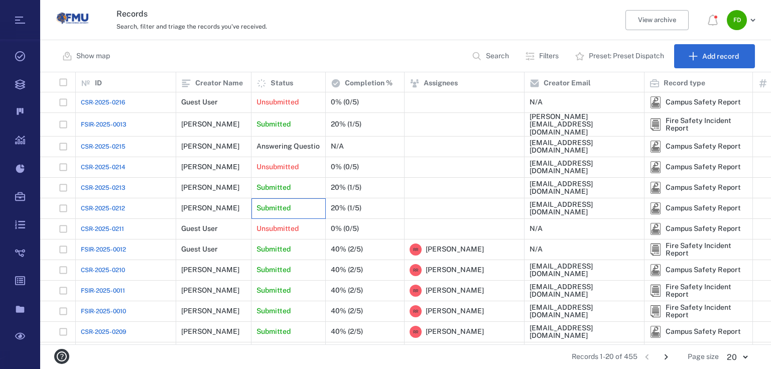
click at [267, 203] on p "Submitted" at bounding box center [274, 208] width 34 height 10
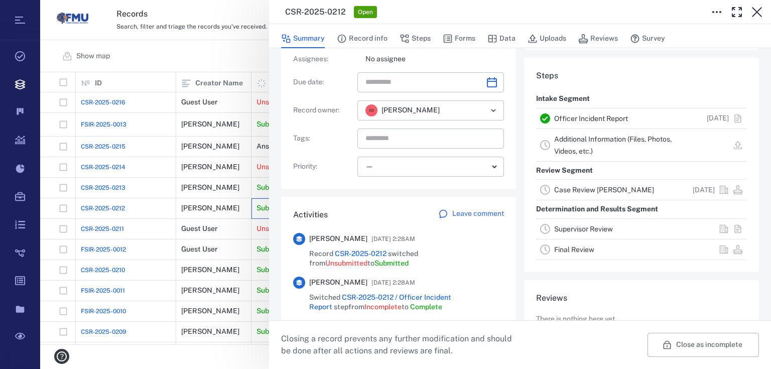
scroll to position [68, 0]
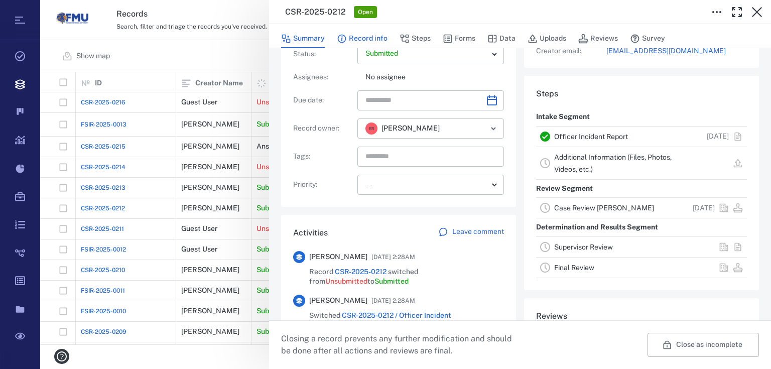
click at [353, 38] on button "Record info" at bounding box center [362, 38] width 51 height 19
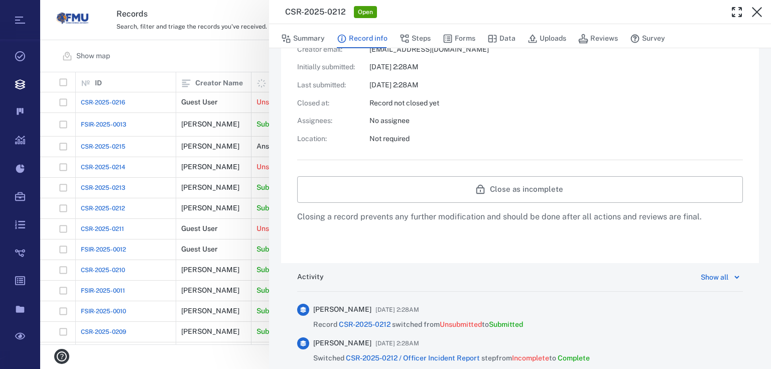
scroll to position [227, 0]
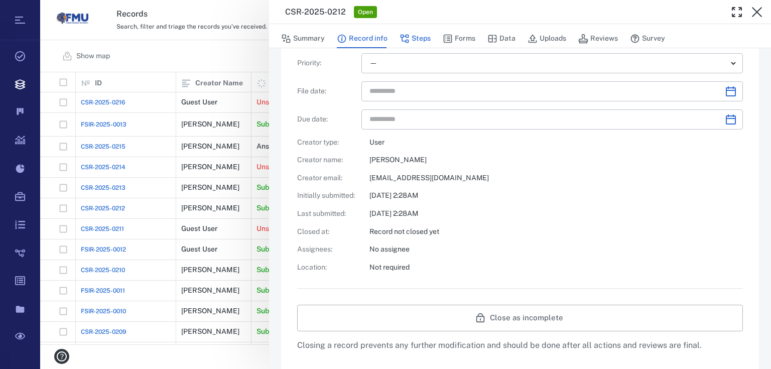
click at [412, 32] on button "Steps" at bounding box center [415, 38] width 31 height 19
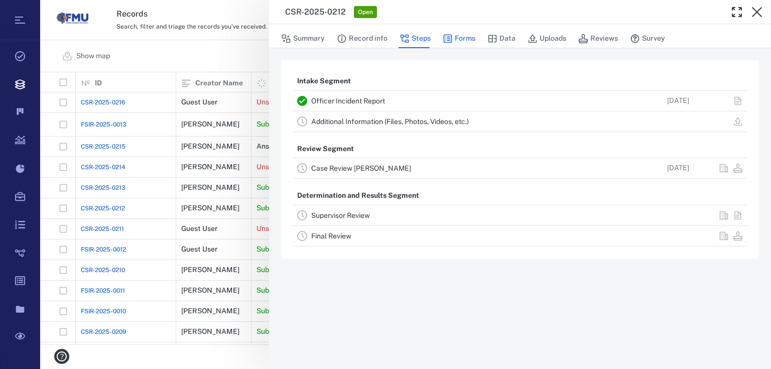
click at [460, 33] on button "Forms" at bounding box center [459, 38] width 33 height 19
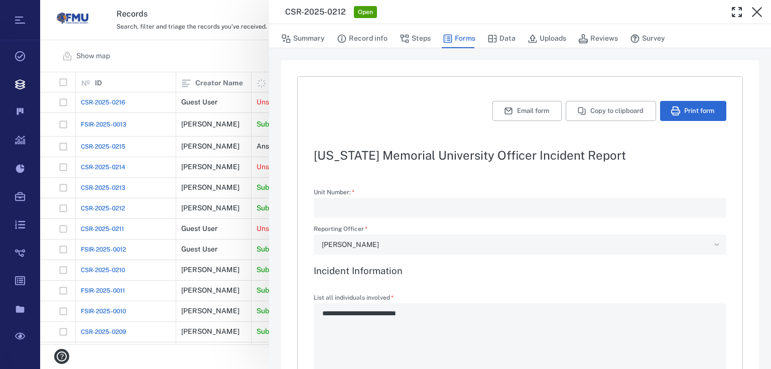
type textarea "*"
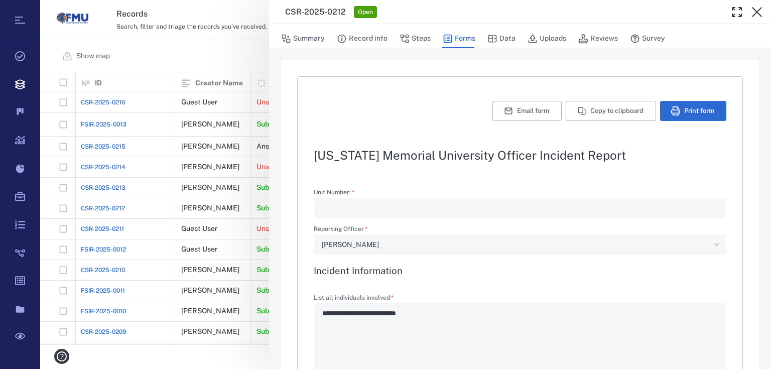
type textarea "*"
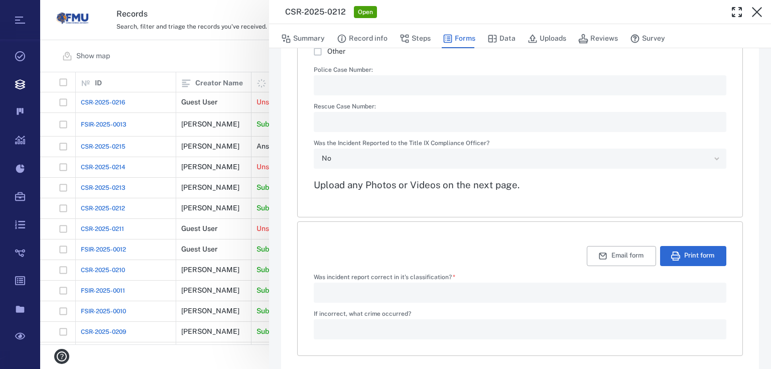
scroll to position [1476, 0]
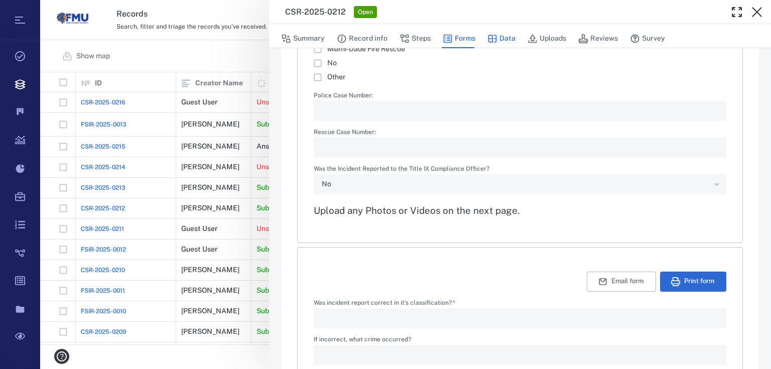
click at [502, 36] on button "Data" at bounding box center [502, 38] width 28 height 19
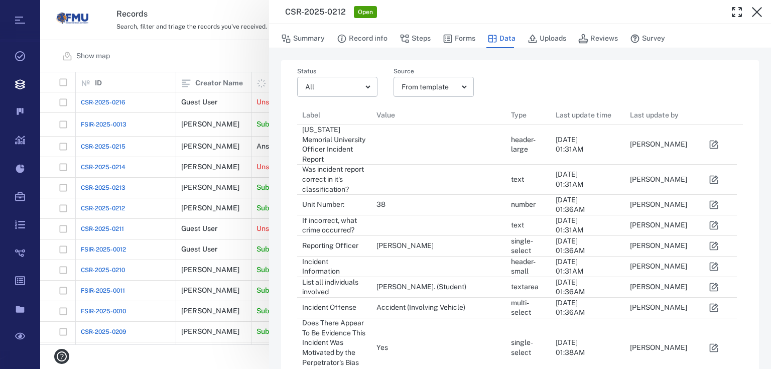
scroll to position [811, 434]
click at [368, 39] on button "Record info" at bounding box center [362, 38] width 51 height 19
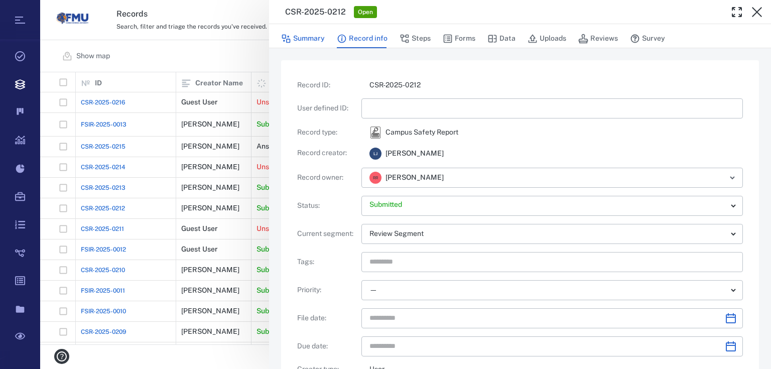
click at [306, 36] on button "Summary" at bounding box center [303, 38] width 44 height 19
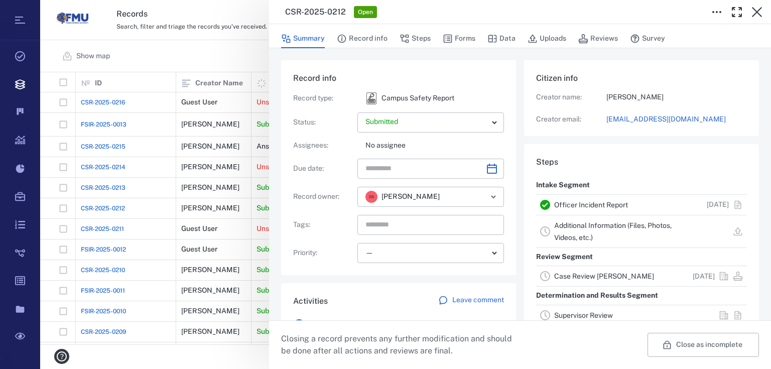
click at [558, 275] on link "Case Review [PERSON_NAME]" at bounding box center [604, 276] width 100 height 8
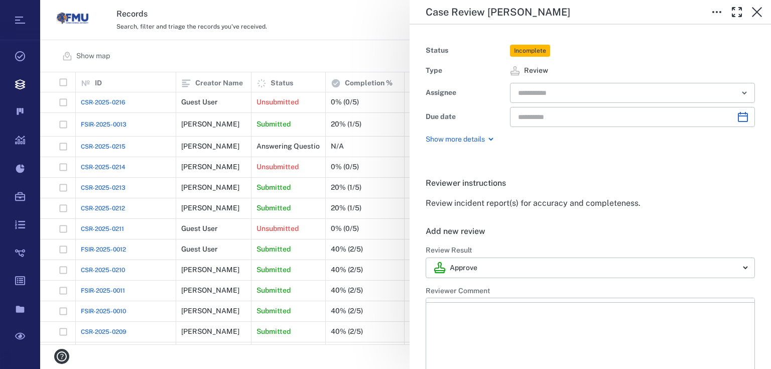
type input "**********"
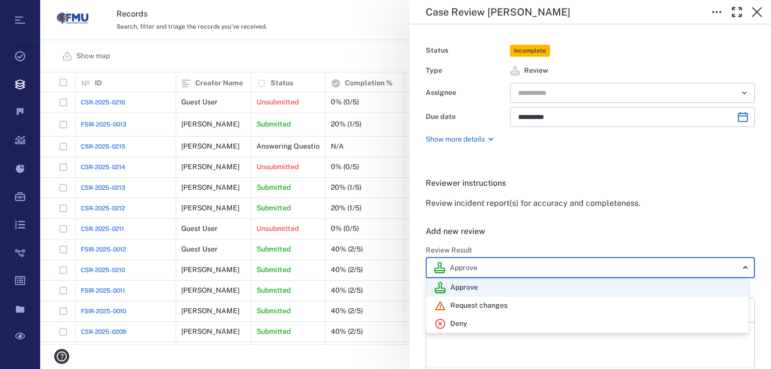
click at [741, 267] on body "Tasks Records Boards Dashboard Reports Record types Guide steps Rules Form buil…" at bounding box center [385, 184] width 771 height 369
click at [709, 188] on div at bounding box center [385, 184] width 771 height 369
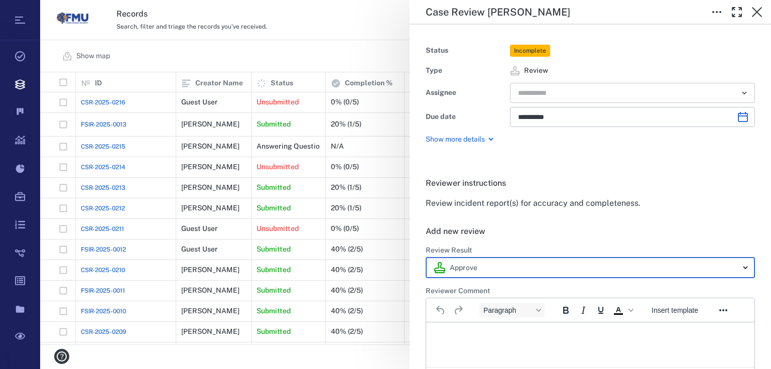
click at [745, 94] on button "Open" at bounding box center [745, 93] width 14 height 14
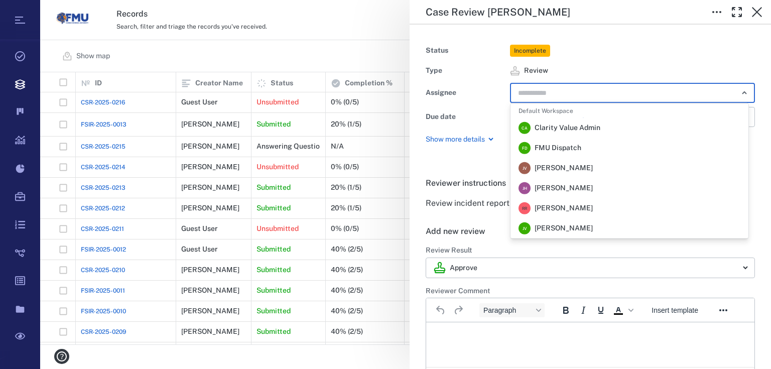
click at [541, 142] on div "F D FMU Dispatch" at bounding box center [550, 148] width 63 height 12
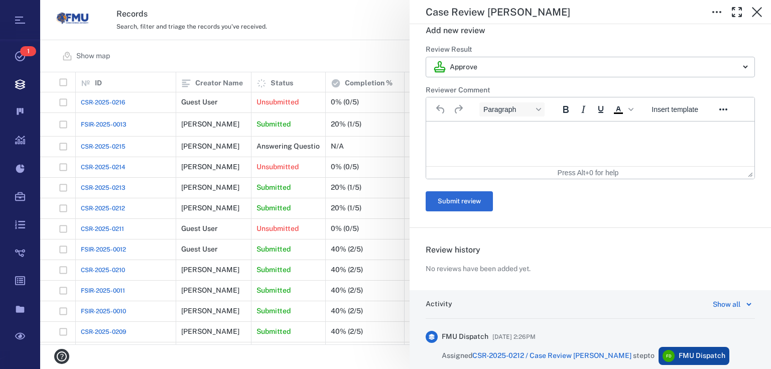
scroll to position [309, 0]
